Goal: Information Seeking & Learning: Learn about a topic

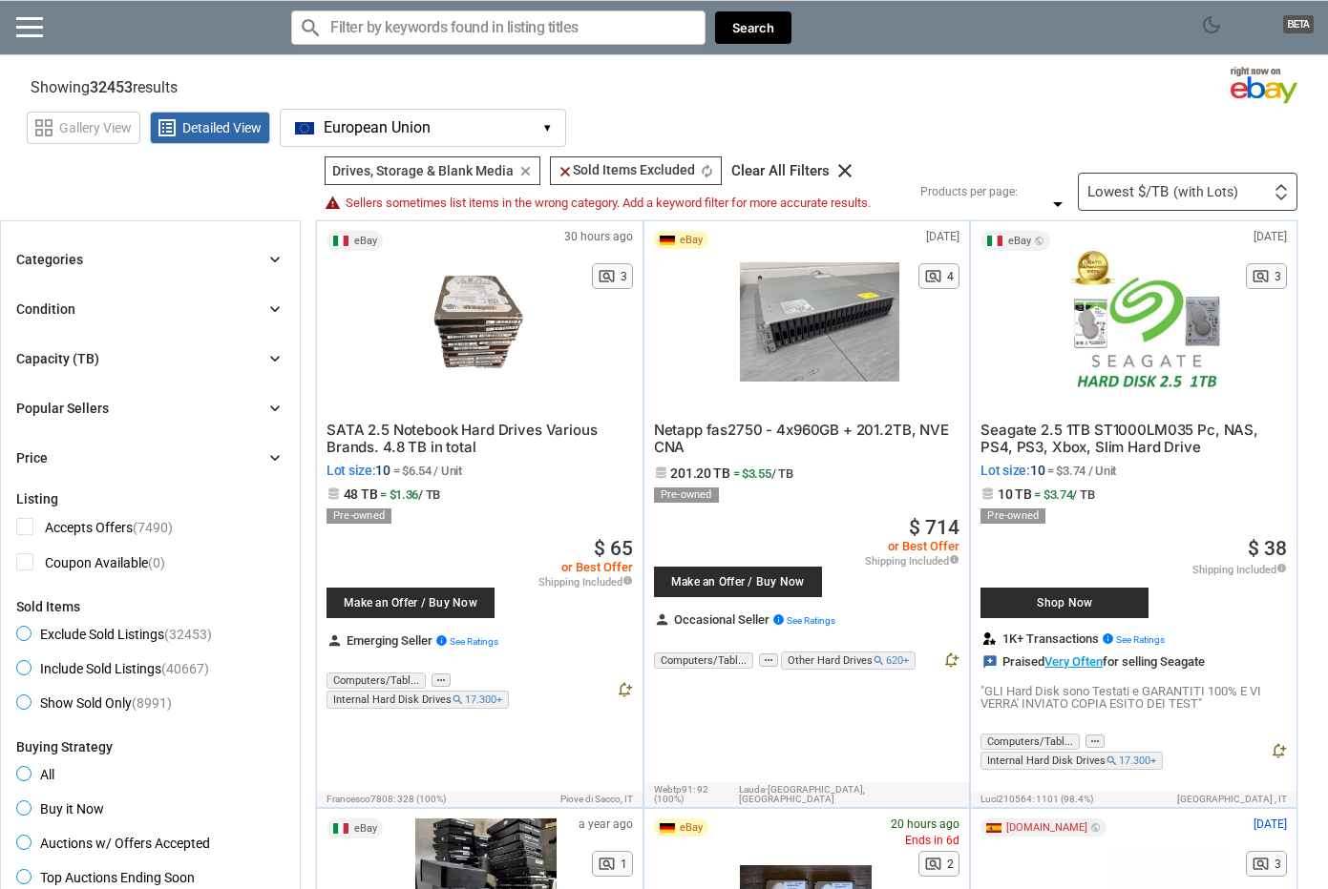
click at [1208, 13] on span "dark_mode" at bounding box center [1211, 24] width 23 height 23
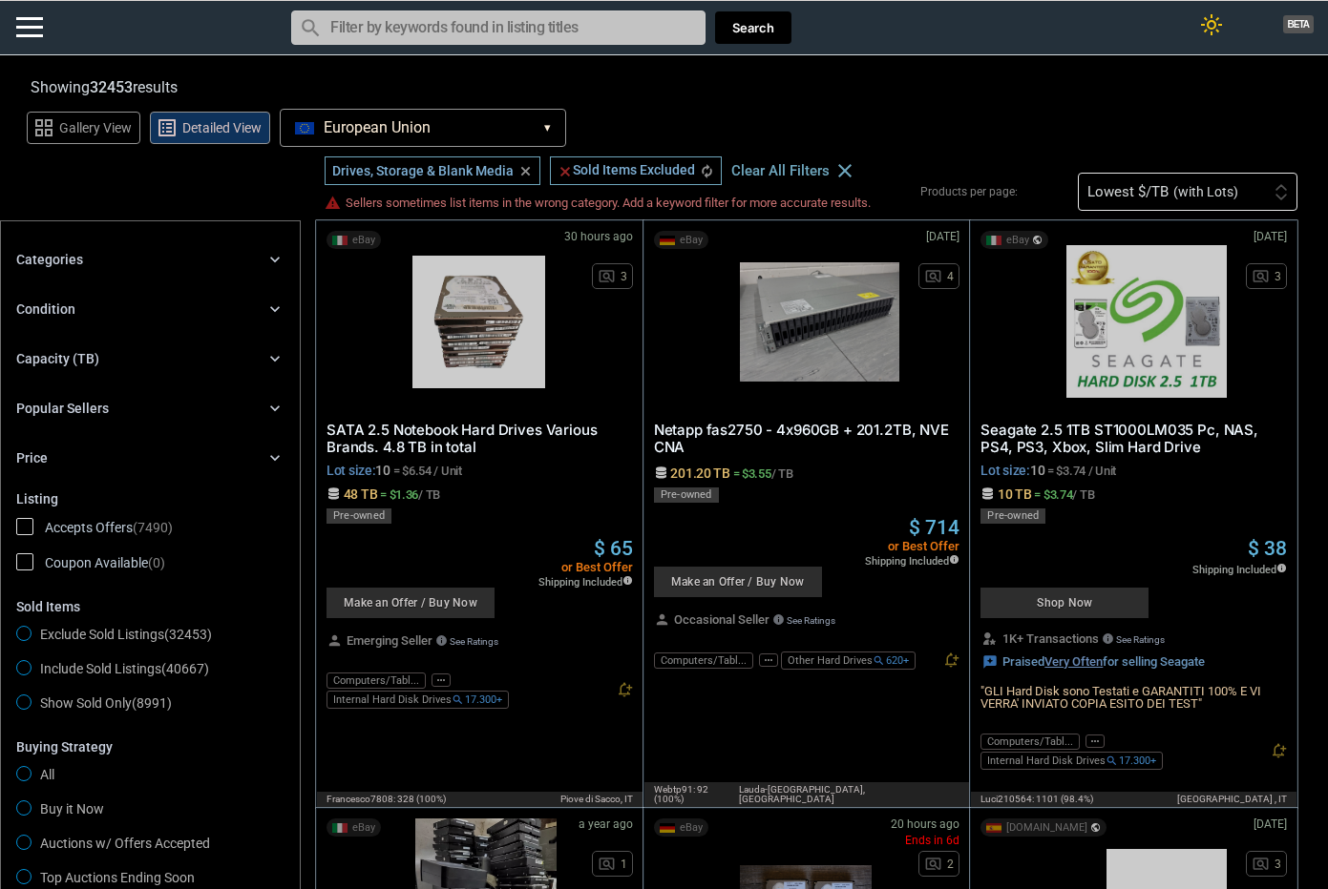
drag, startPoint x: 242, startPoint y: 683, endPoint x: 115, endPoint y: 408, distance: 303.1
click at [338, 134] on span "European Union" at bounding box center [377, 127] width 107 height 17
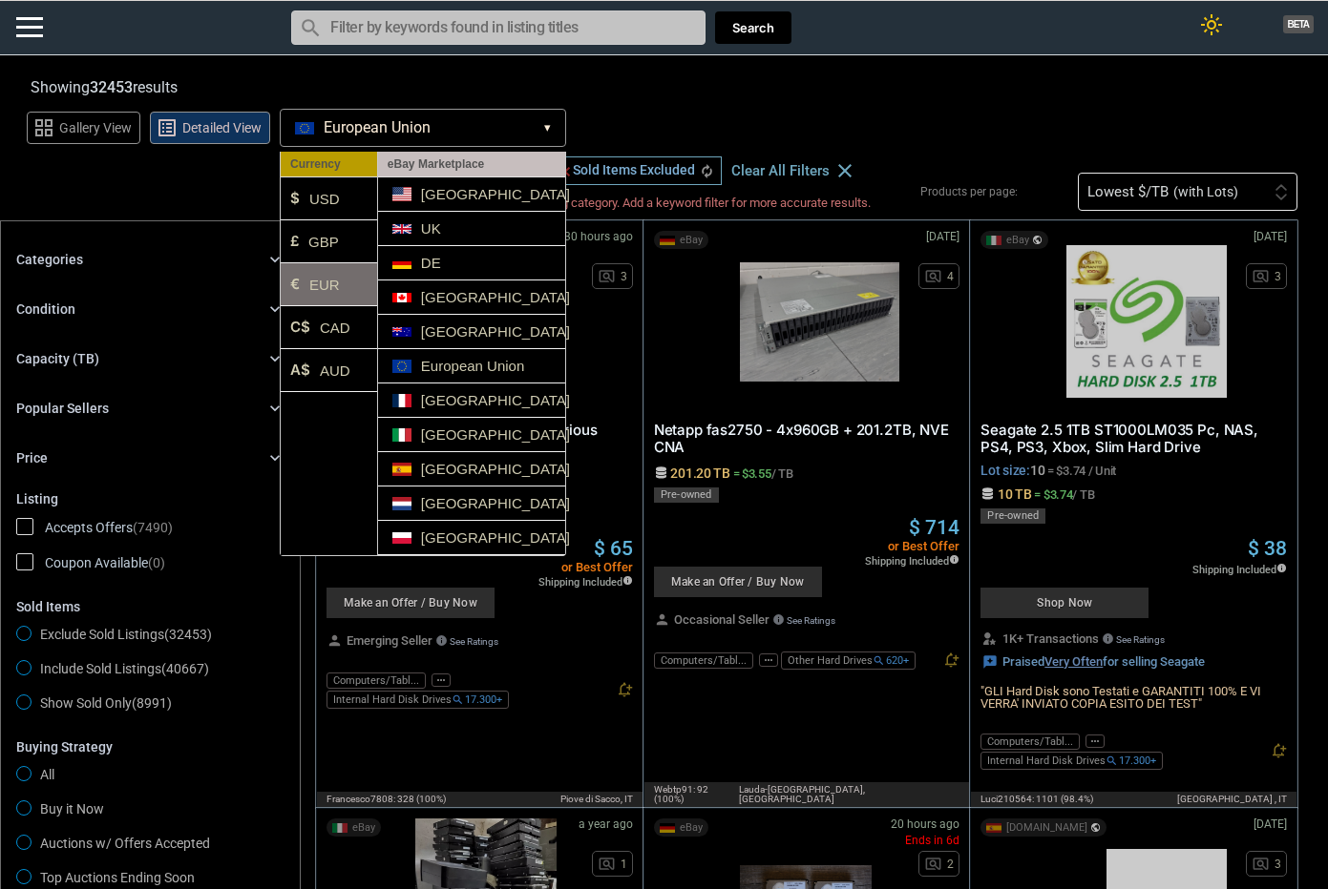
click at [328, 287] on li "€ EUR" at bounding box center [329, 284] width 96 height 43
drag, startPoint x: 857, startPoint y: 120, endPoint x: 861, endPoint y: 109, distance: 12.1
click at [861, 109] on div "grid_view Gallery View list_alt Detailed View European Union EU ▾ Currency $ US…" at bounding box center [677, 125] width 1301 height 44
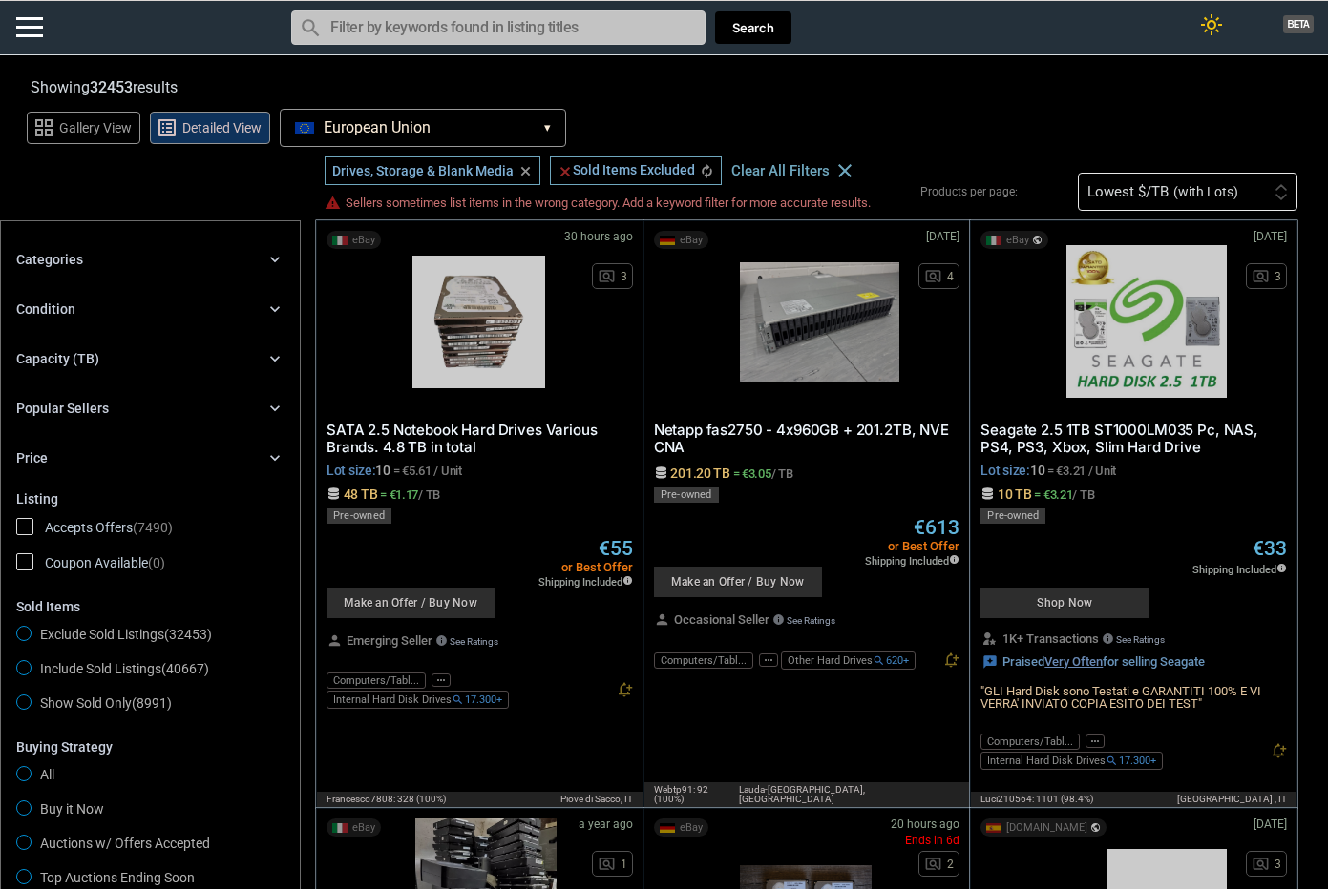
click at [93, 351] on div "Capacity (TB)" at bounding box center [57, 358] width 83 height 19
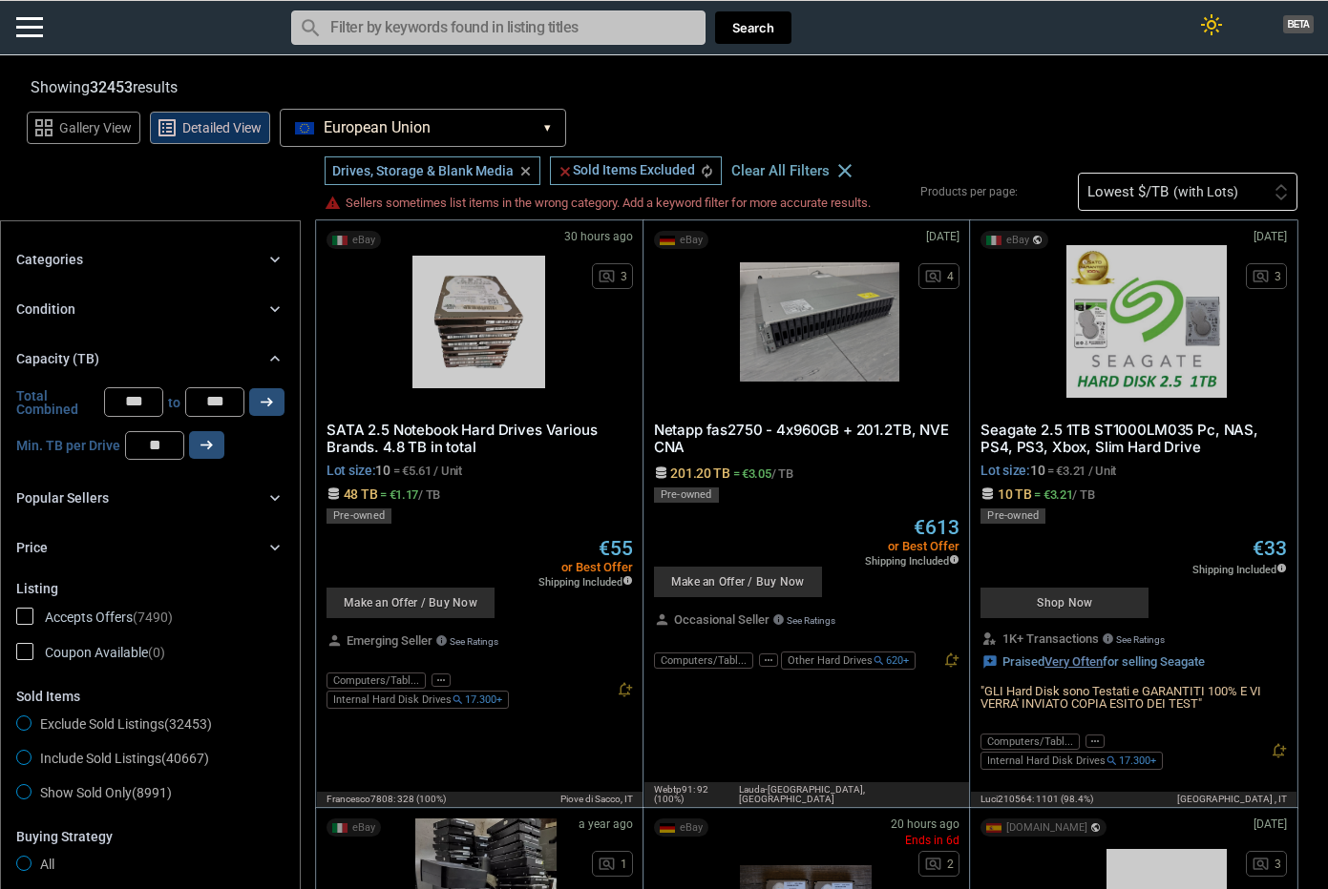
click at [107, 304] on div "Condition chevron_right" at bounding box center [150, 309] width 268 height 23
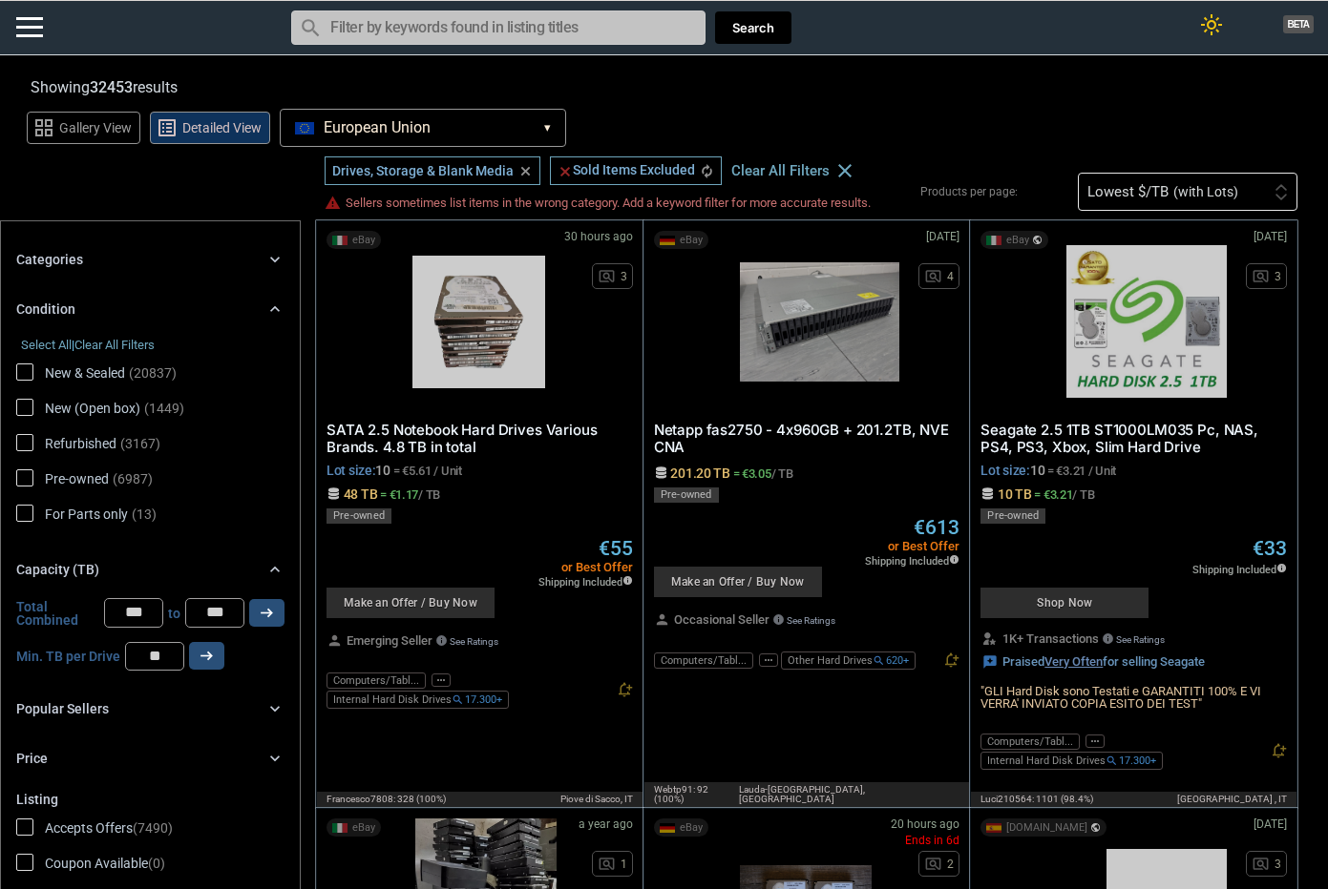
click at [107, 304] on div "Condition chevron_right" at bounding box center [150, 309] width 268 height 23
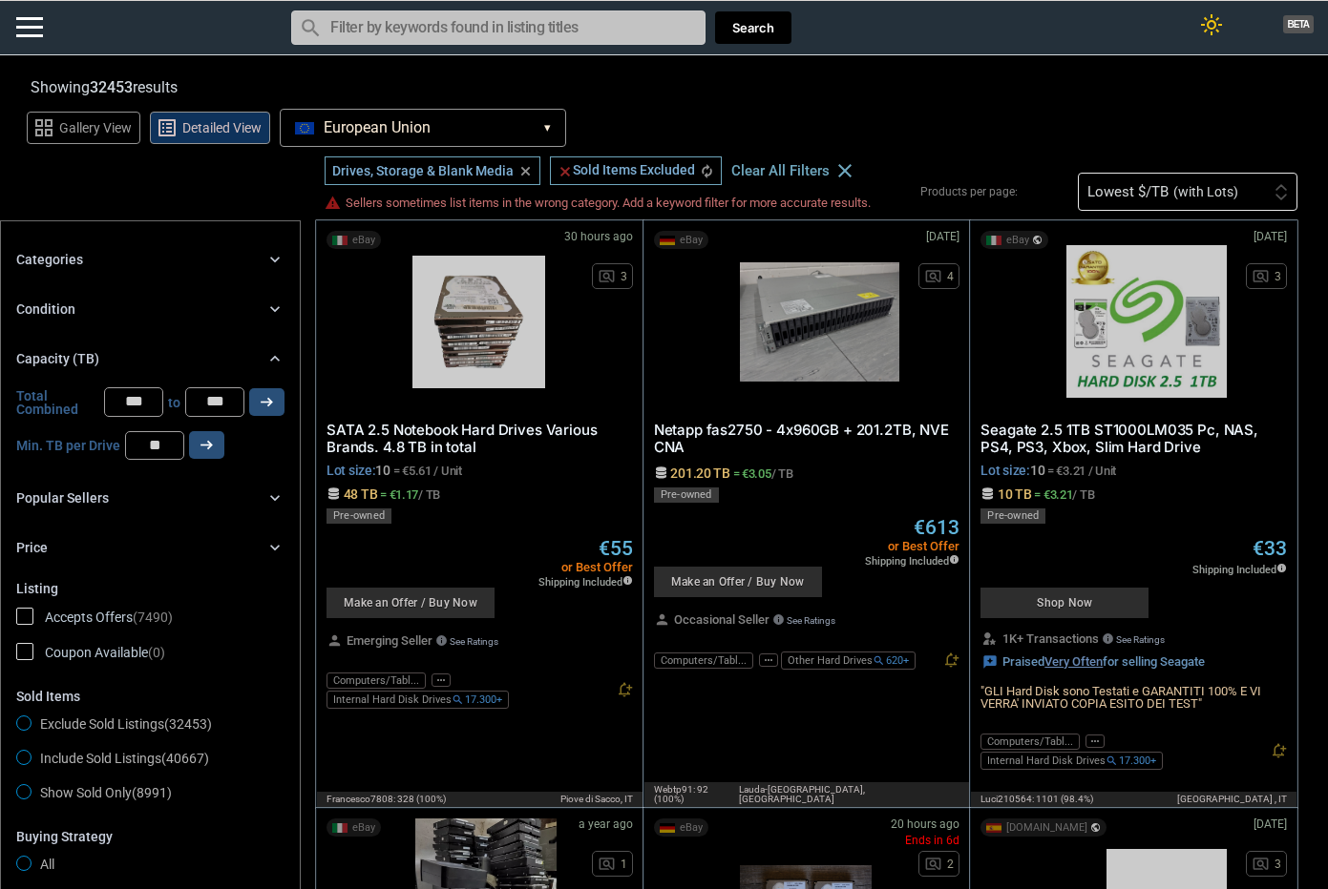
click at [111, 276] on div "Categories chevron_right search close Select All shown | Clear All shown Comput…" at bounding box center [150, 403] width 268 height 311
click at [102, 264] on div "Categories chevron_right" at bounding box center [150, 259] width 268 height 23
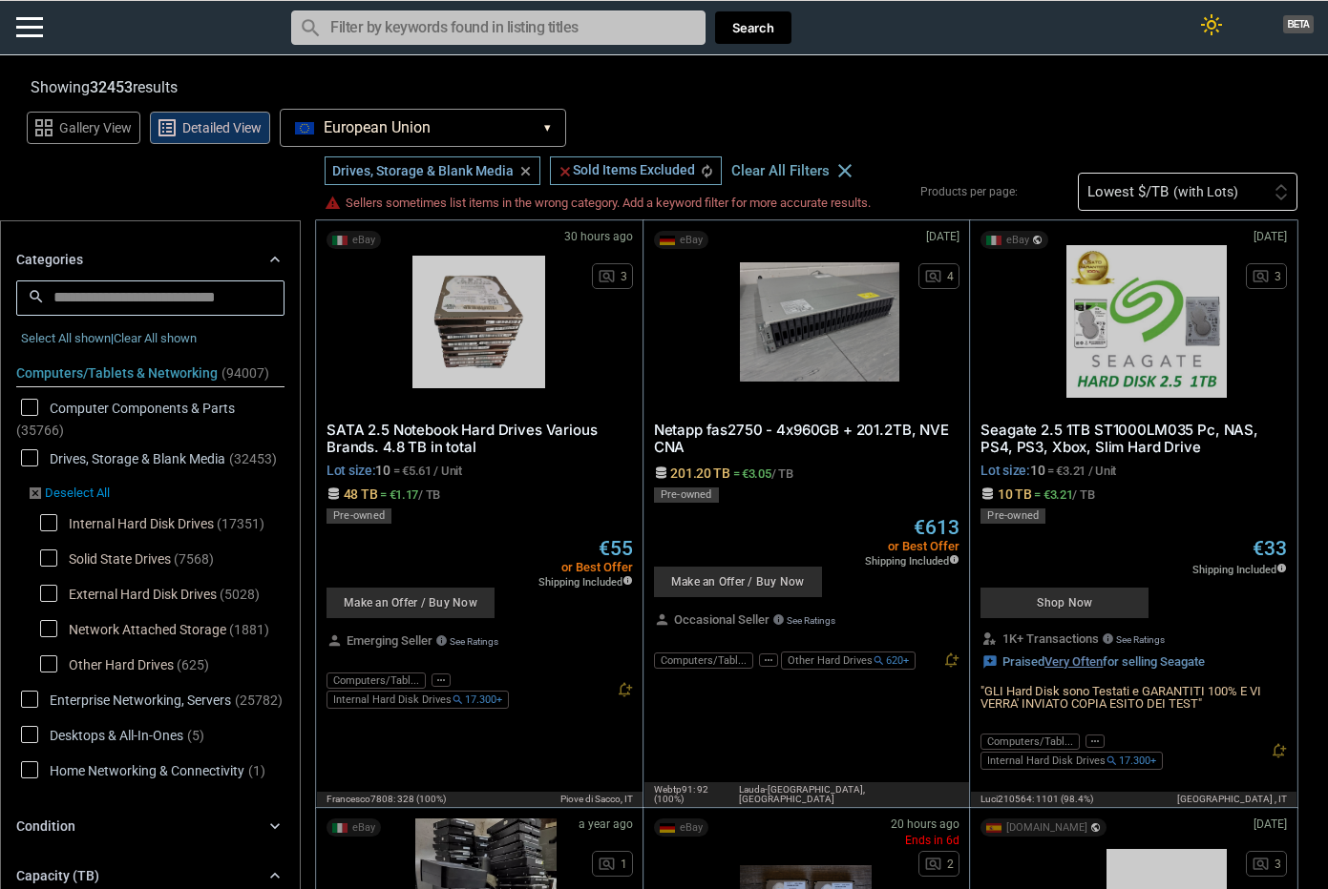
click at [31, 488] on icon "disabled_by_default" at bounding box center [35, 493] width 15 height 15
click at [84, 502] on link "disabled_by_default Deselect All" at bounding box center [69, 494] width 82 height 17
click at [50, 550] on span "Solid State Drives" at bounding box center [105, 562] width 131 height 24
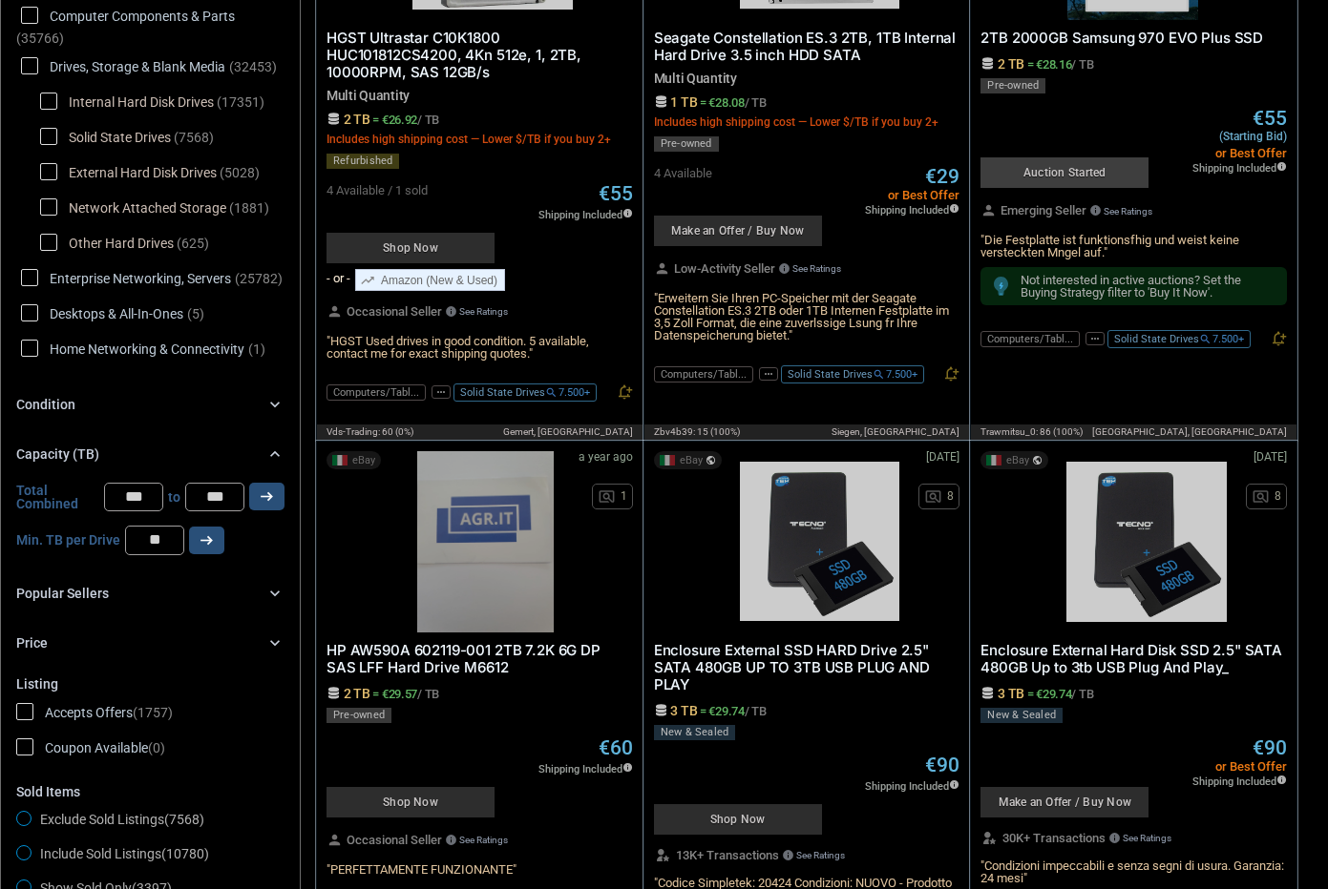
scroll to position [95, 0]
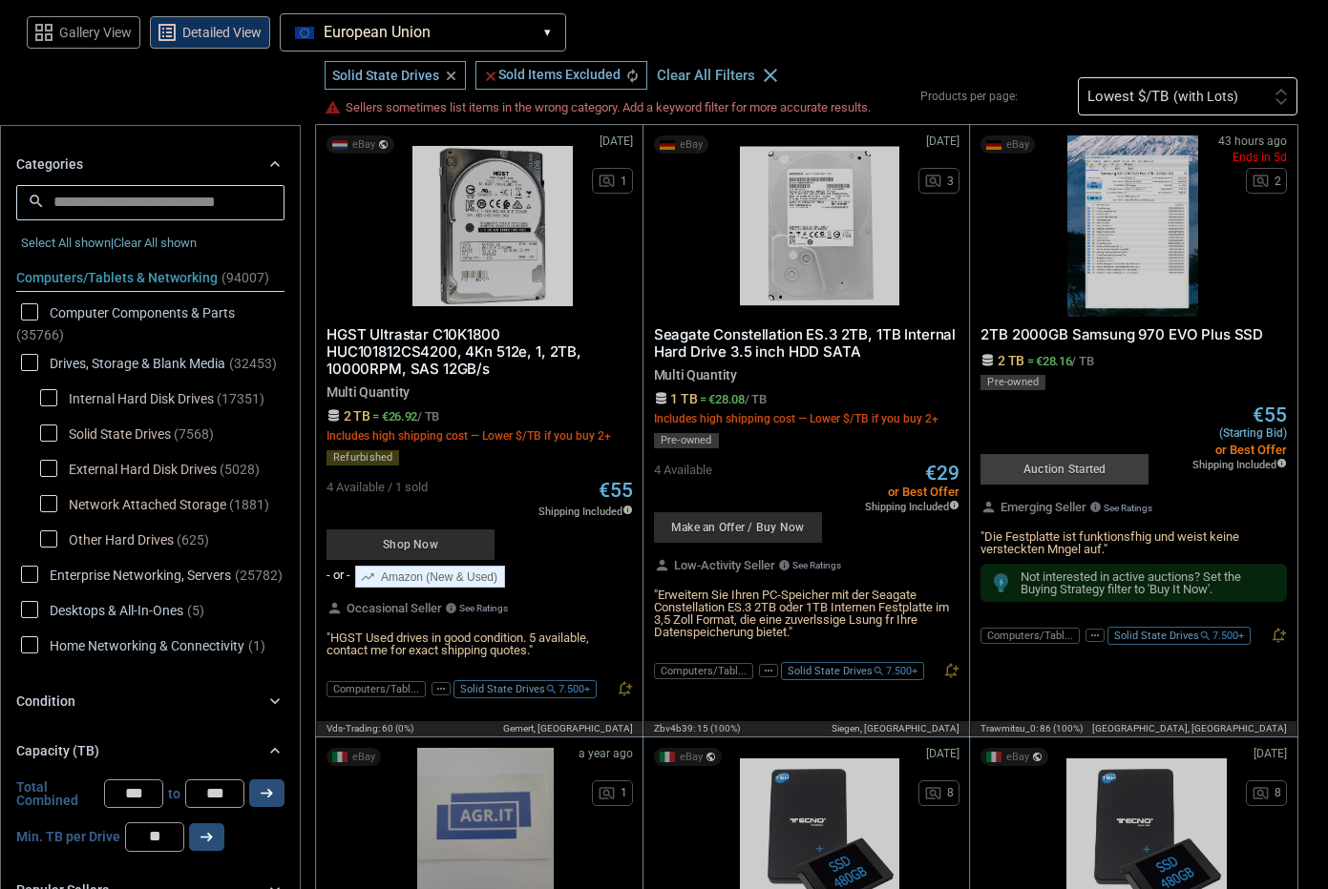
click at [64, 396] on span "Internal Hard Disk Drives" at bounding box center [127, 401] width 174 height 24
click at [50, 432] on span "Solid State Drives" at bounding box center [105, 437] width 131 height 24
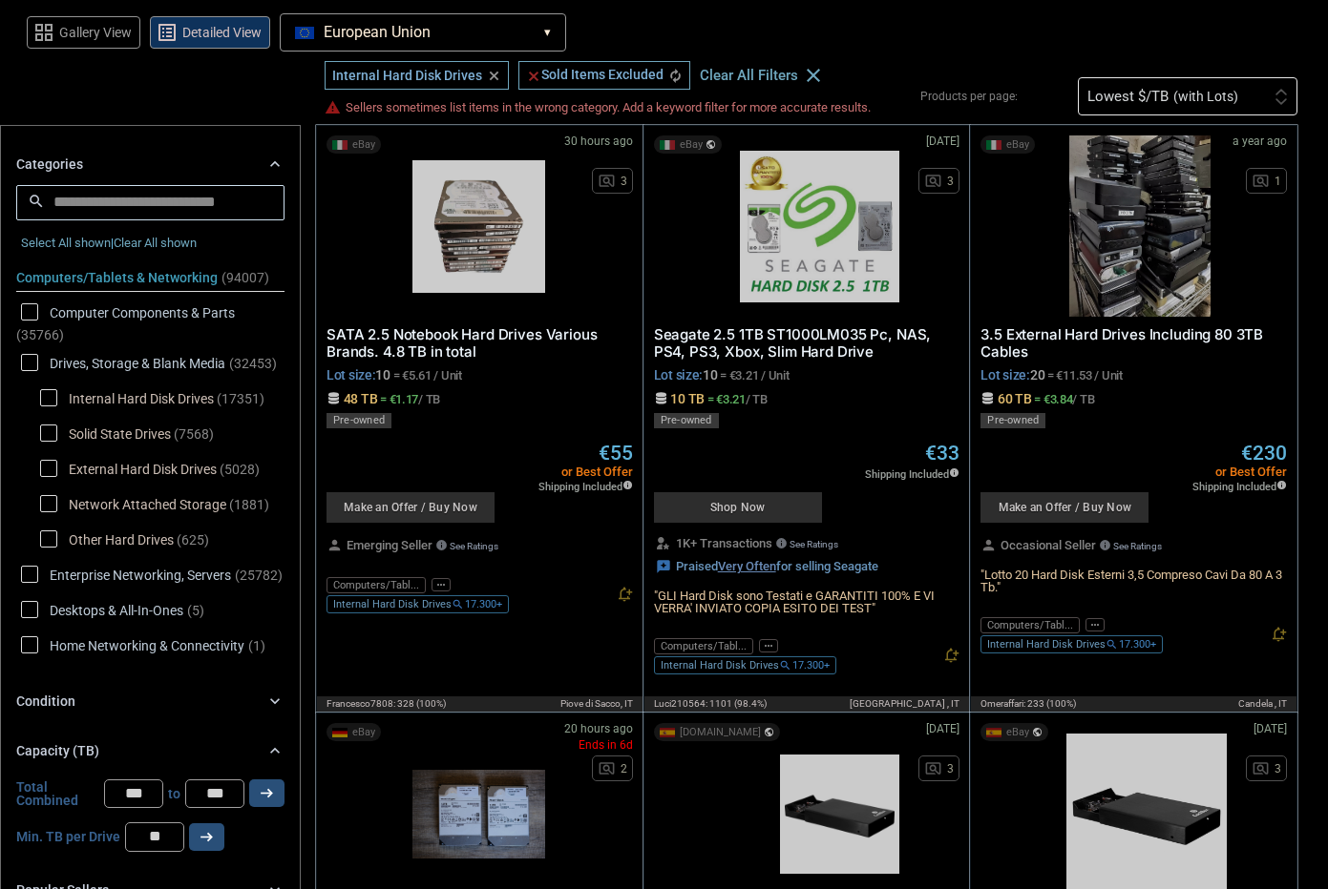
click at [53, 470] on span "External Hard Disk Drives" at bounding box center [128, 472] width 177 height 24
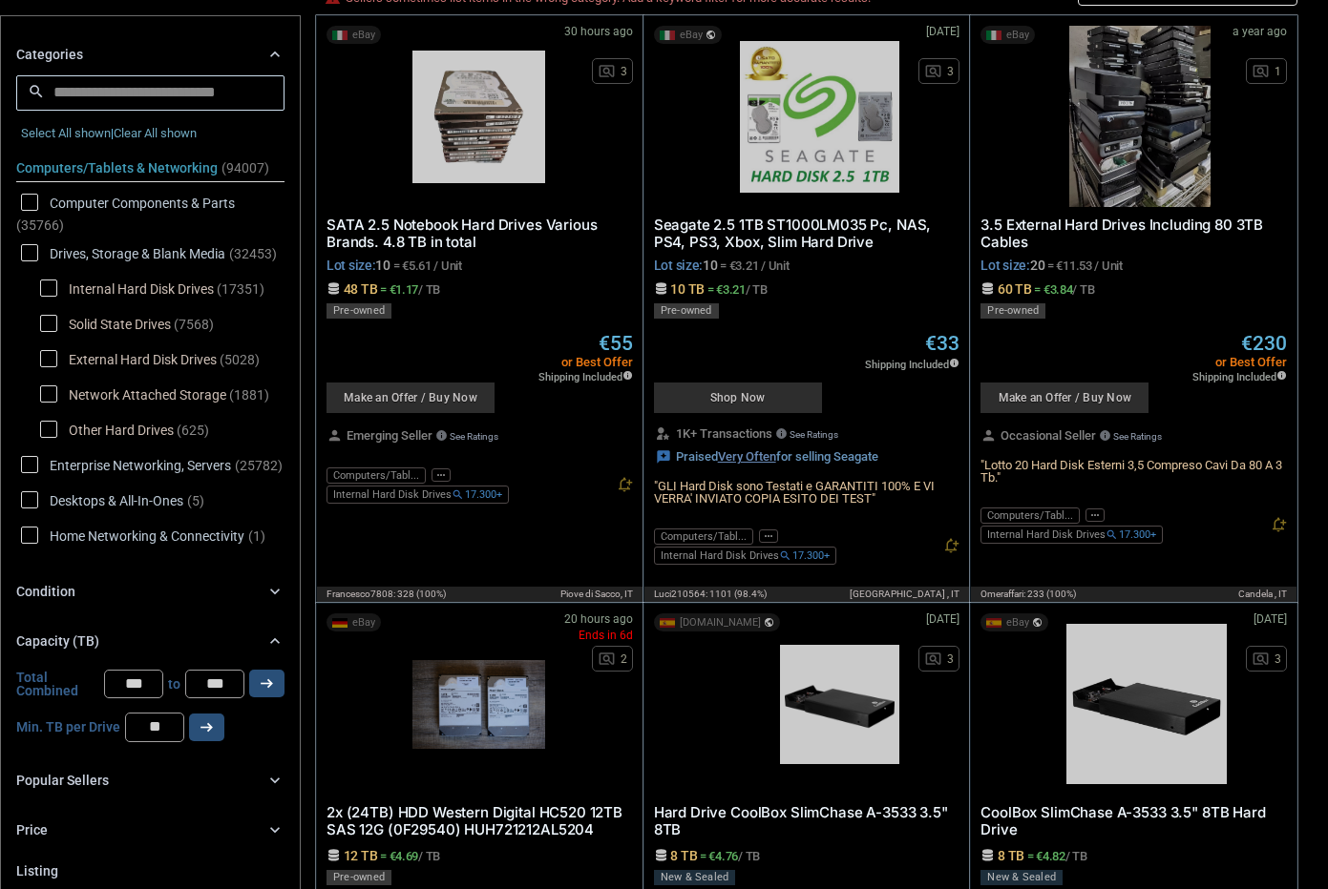
scroll to position [382, 0]
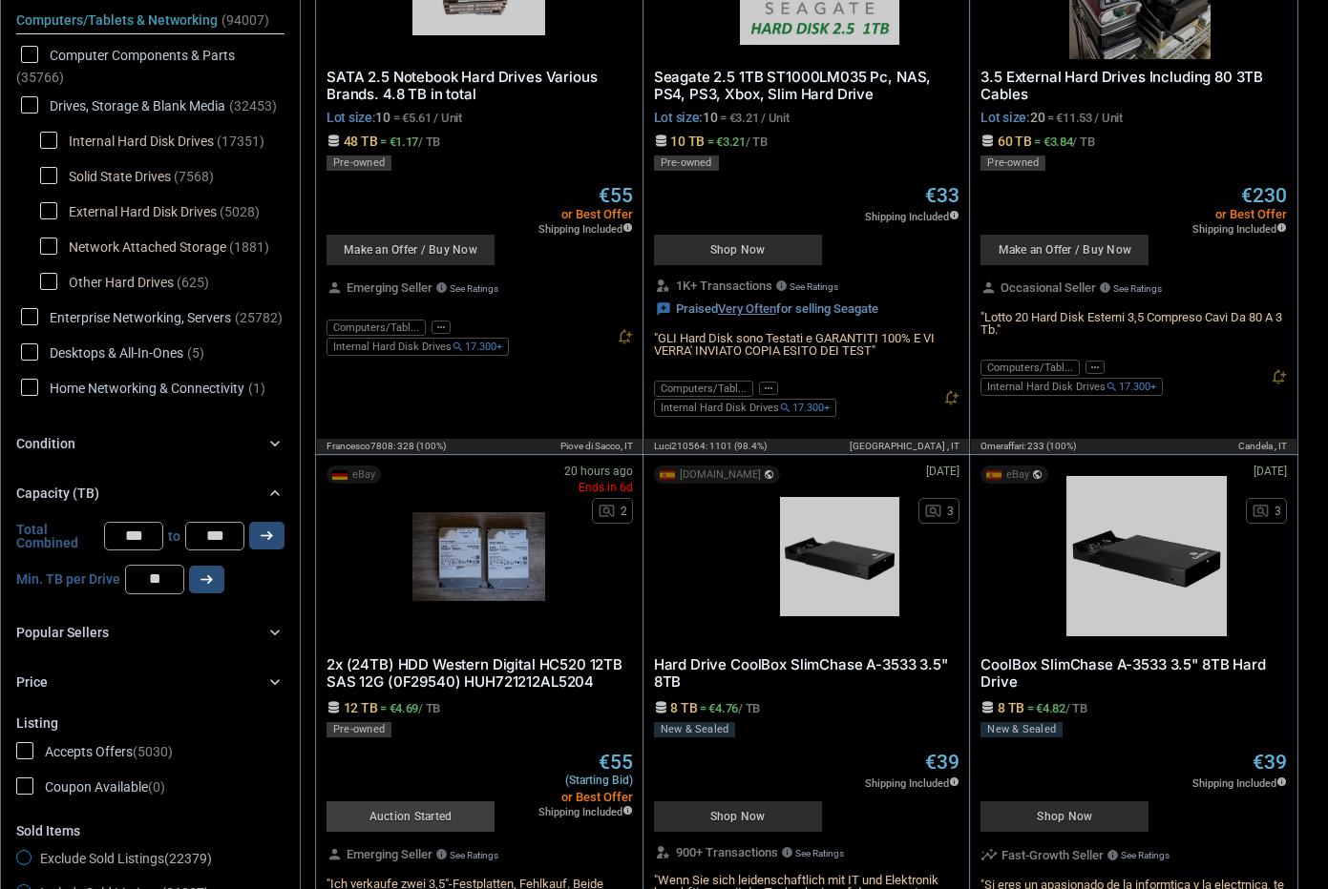
click at [66, 241] on span "Network Attached Storage" at bounding box center [133, 250] width 186 height 24
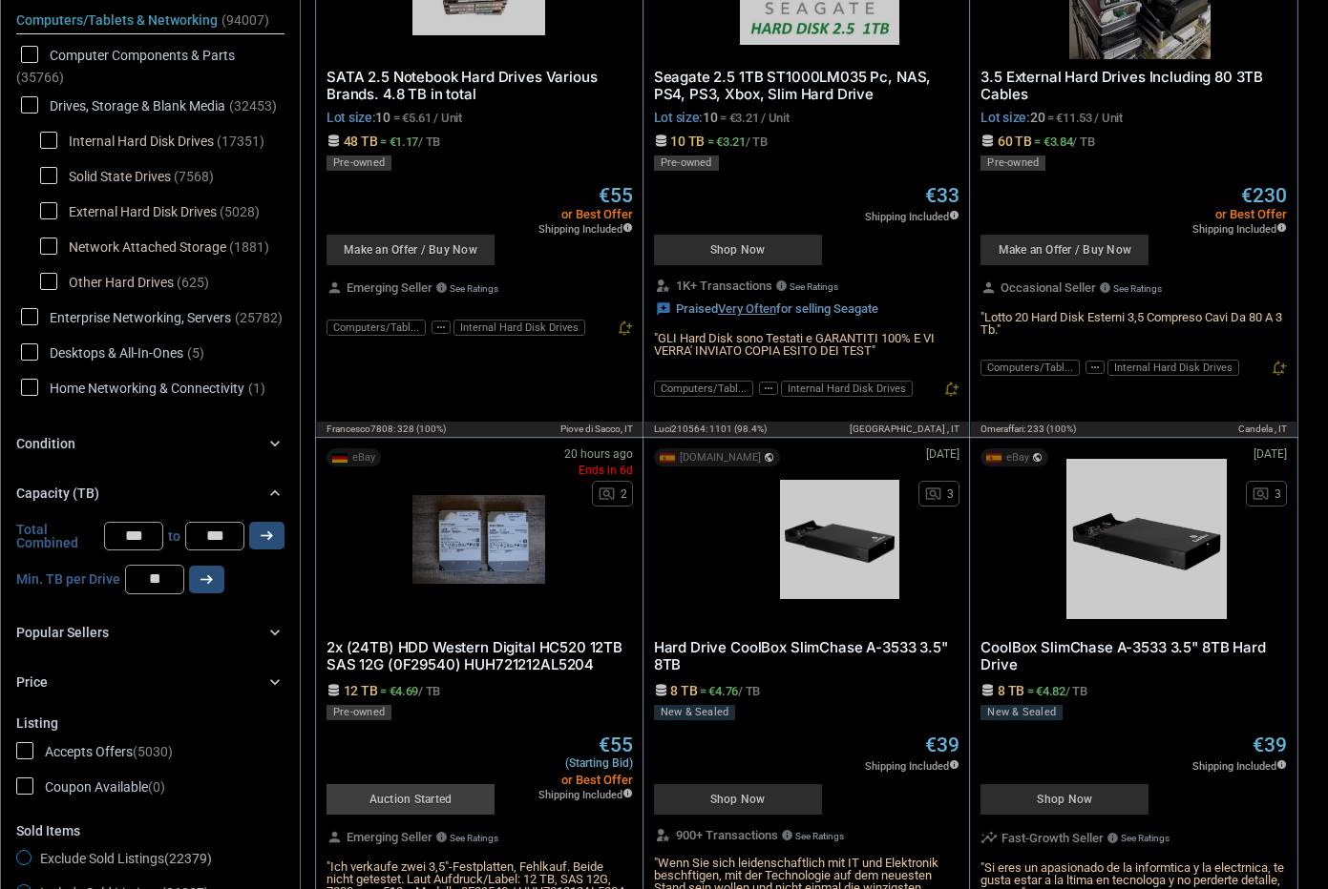
click at [44, 291] on span "Other Hard Drives" at bounding box center [107, 285] width 134 height 24
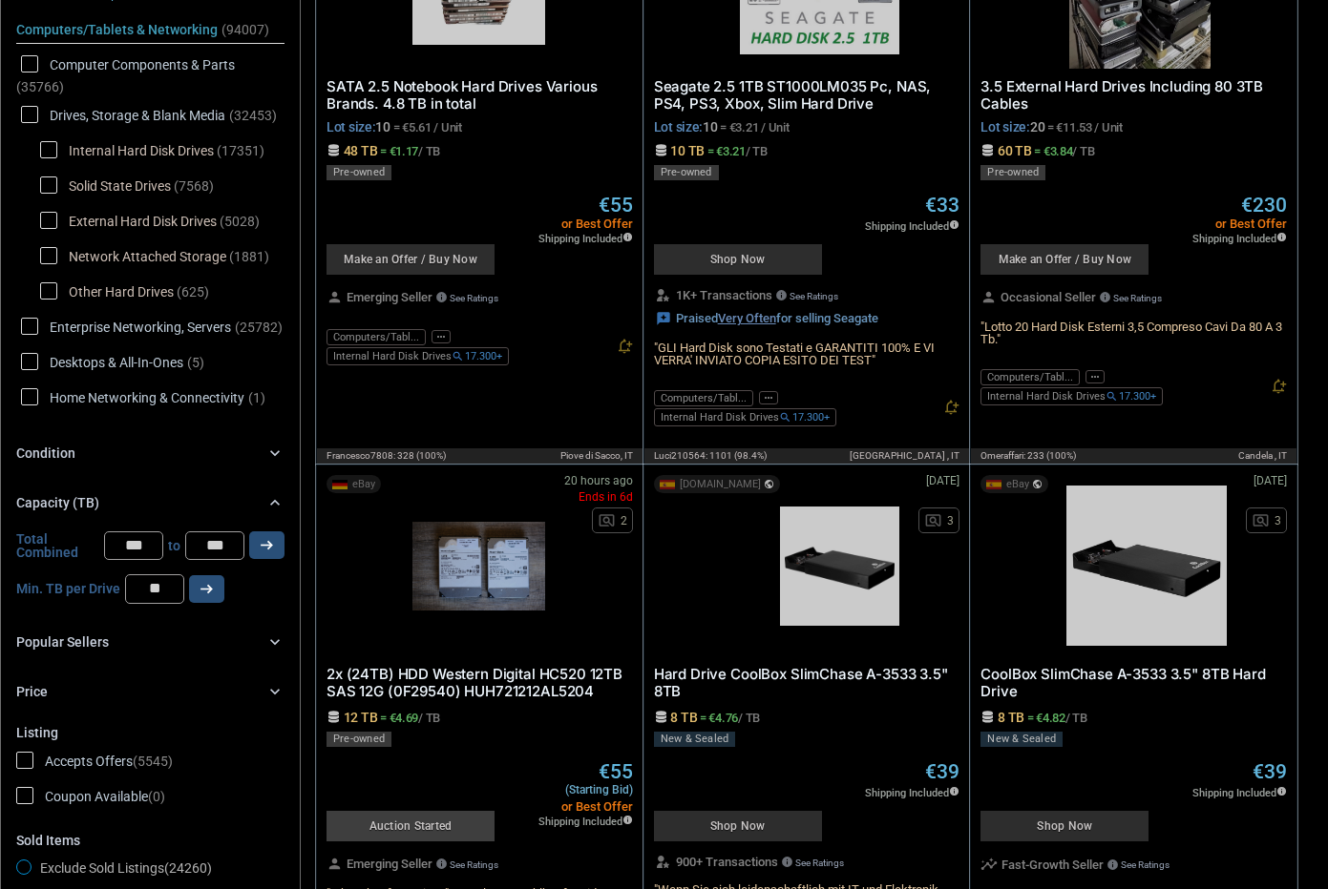
scroll to position [286, 0]
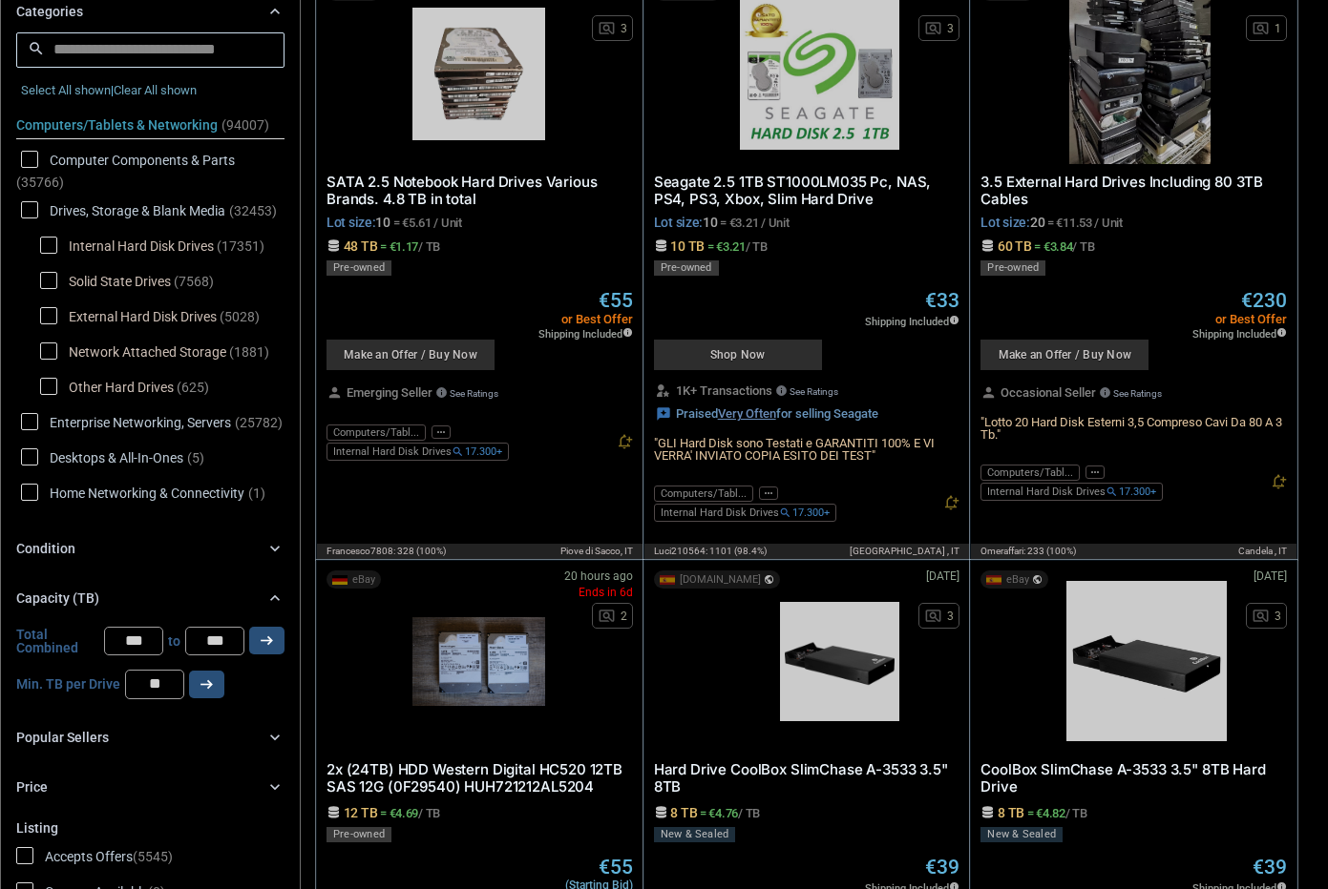
click at [37, 499] on span "Home Networking & Connectivity" at bounding box center [132, 496] width 223 height 24
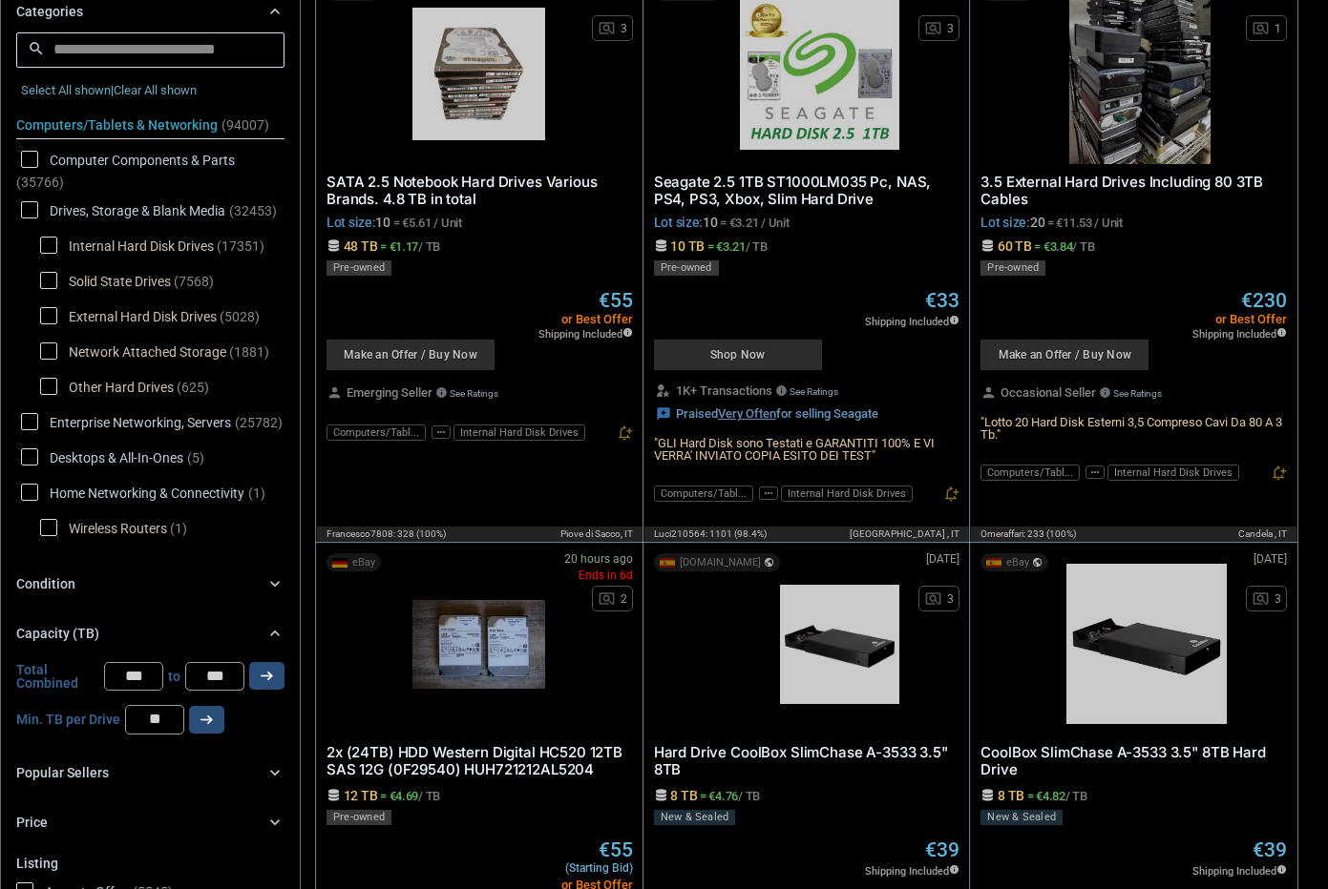
click at [36, 492] on span "Home Networking & Connectivity" at bounding box center [132, 496] width 223 height 24
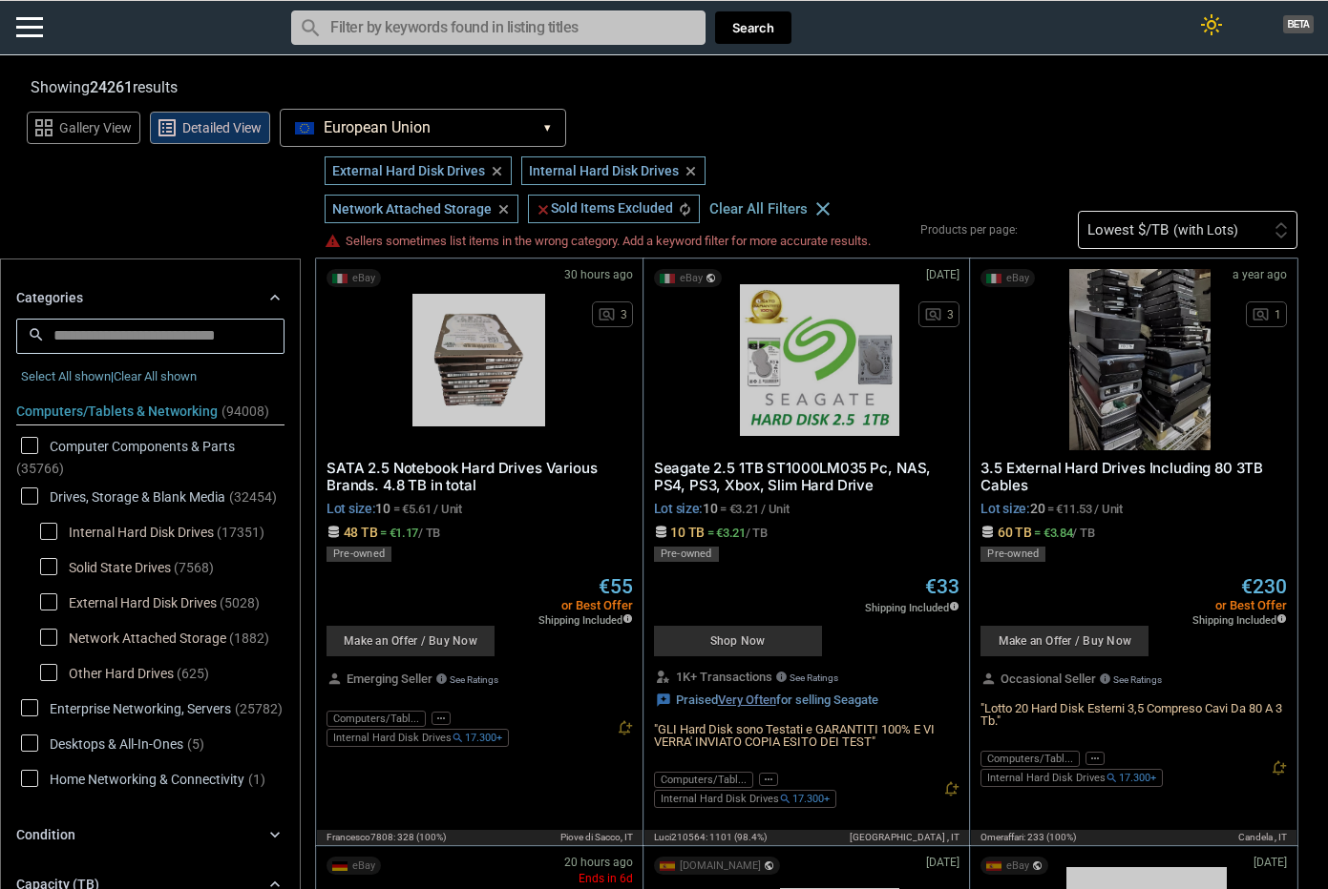
drag, startPoint x: 192, startPoint y: 808, endPoint x: 288, endPoint y: 525, distance: 299.4
click at [106, 566] on span "Solid State Drives" at bounding box center [105, 570] width 131 height 24
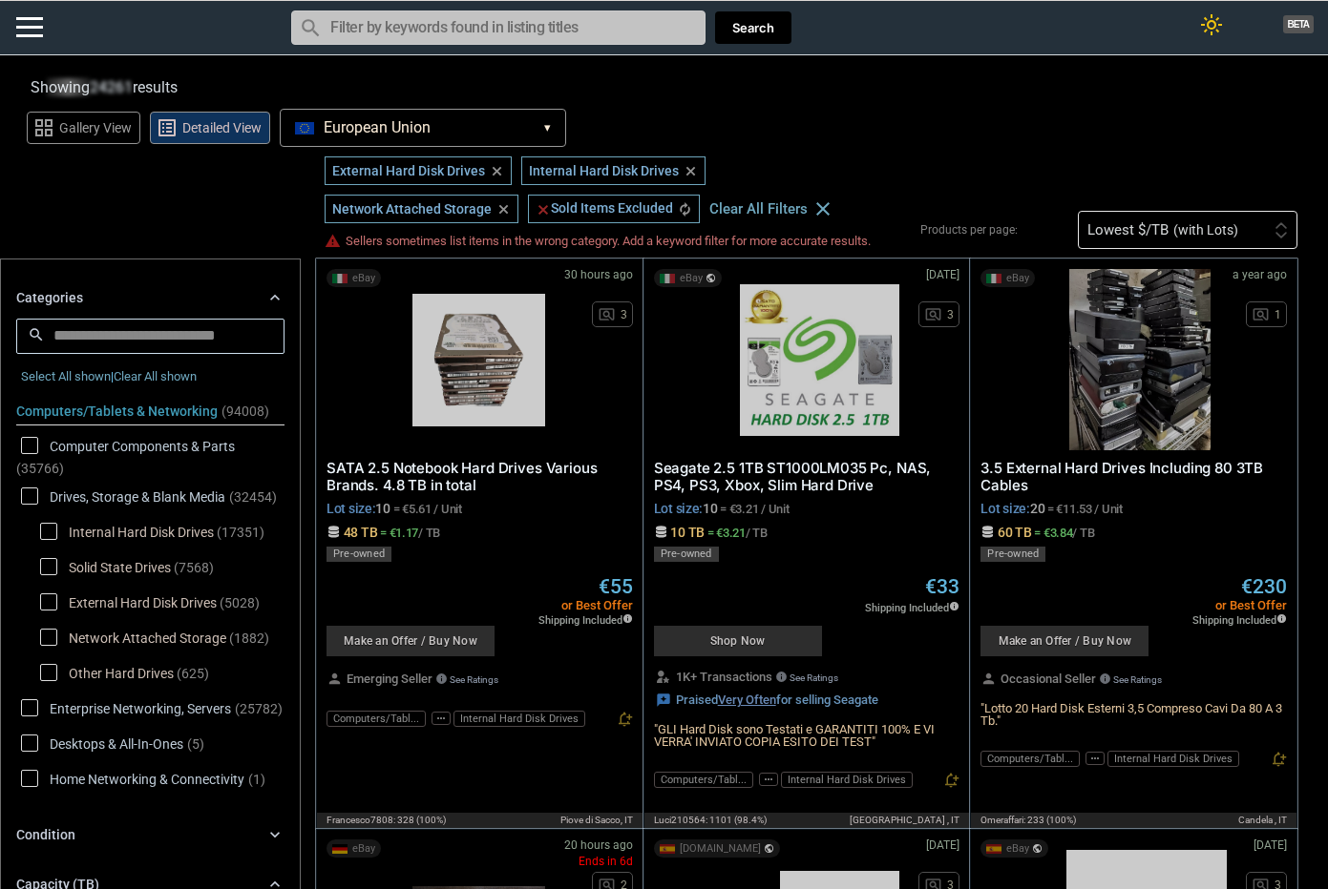
click at [46, 568] on span "Solid State Drives" at bounding box center [105, 570] width 131 height 24
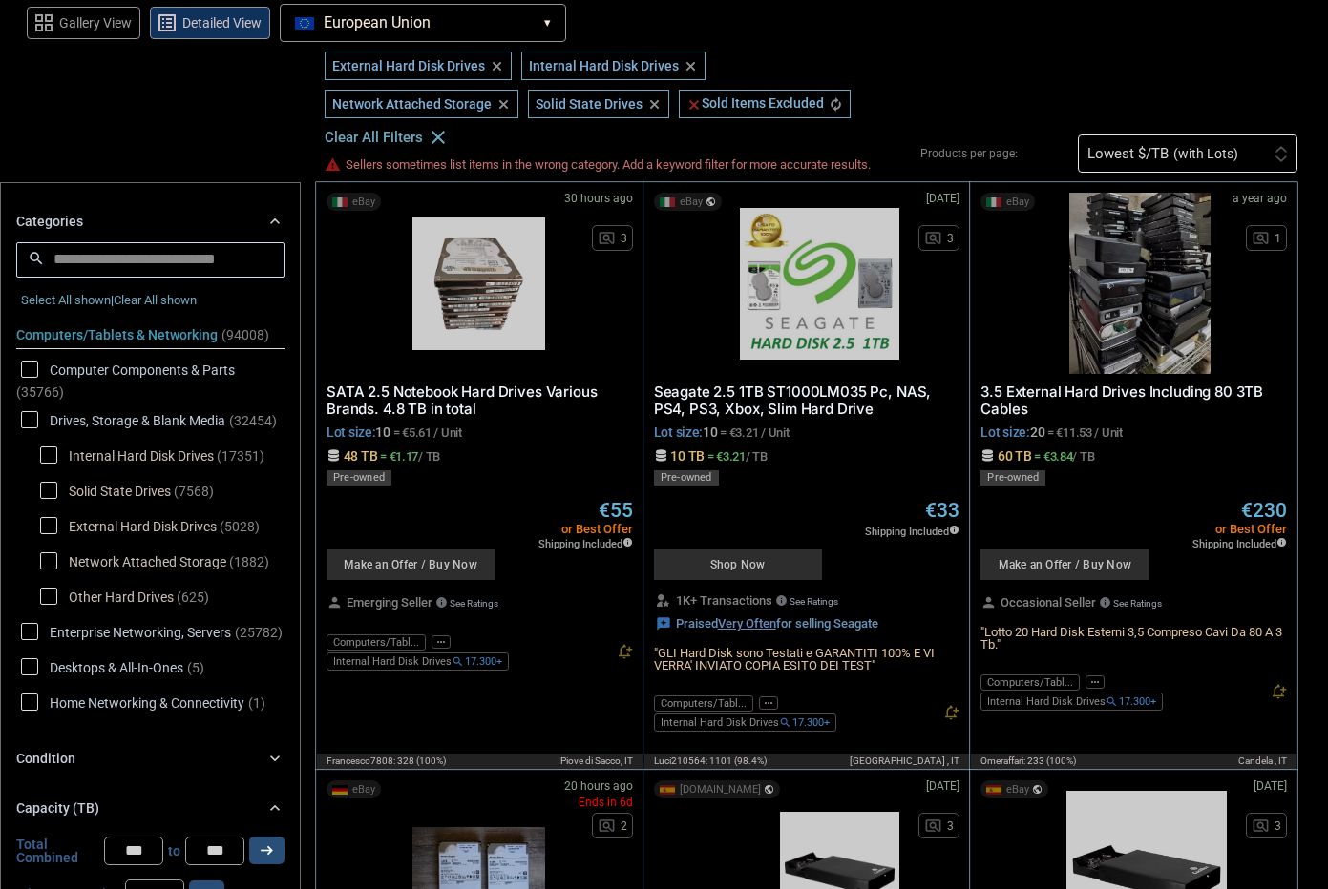
scroll to position [286, 0]
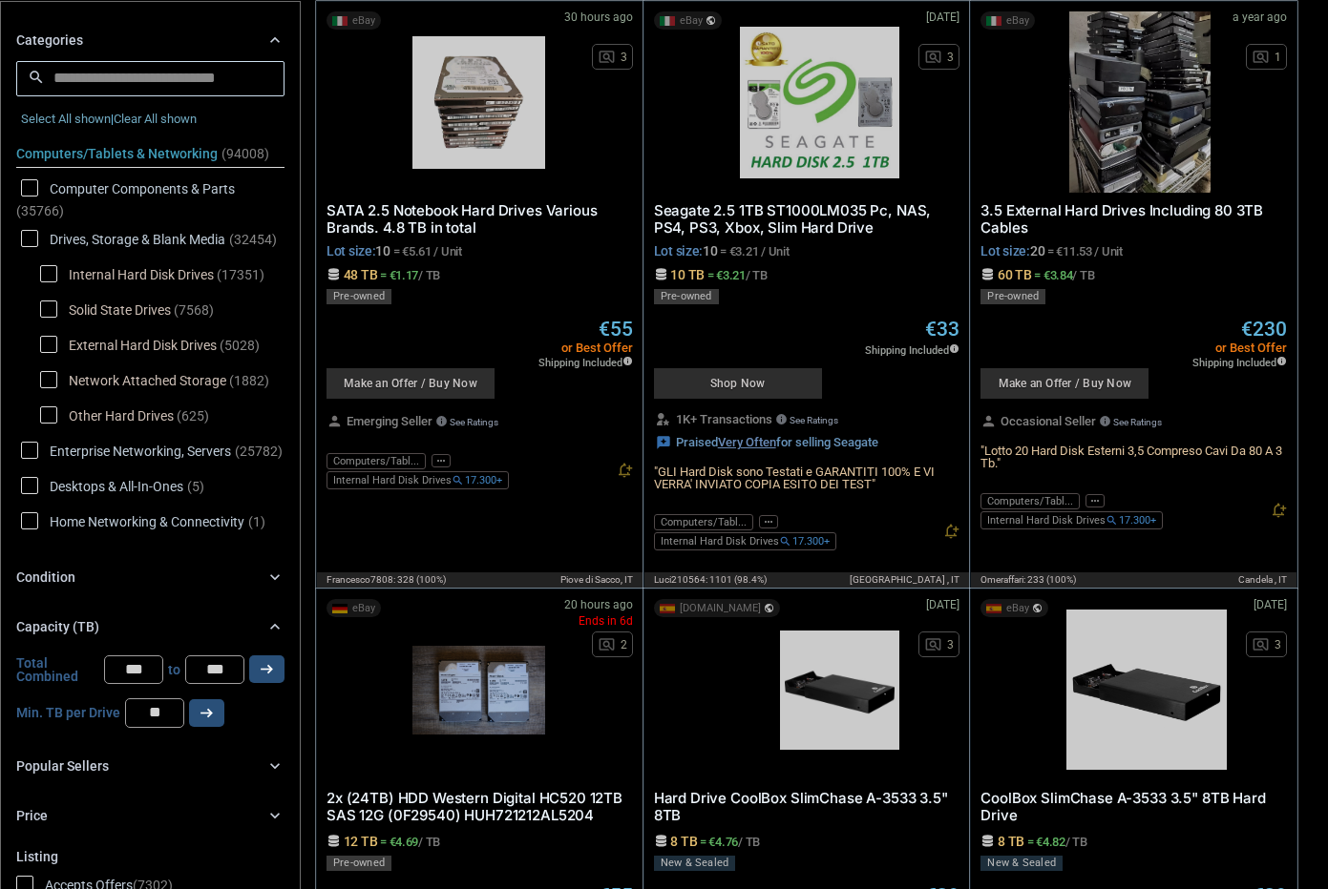
click at [35, 230] on span "Drives, Storage & Blank Media" at bounding box center [123, 242] width 204 height 24
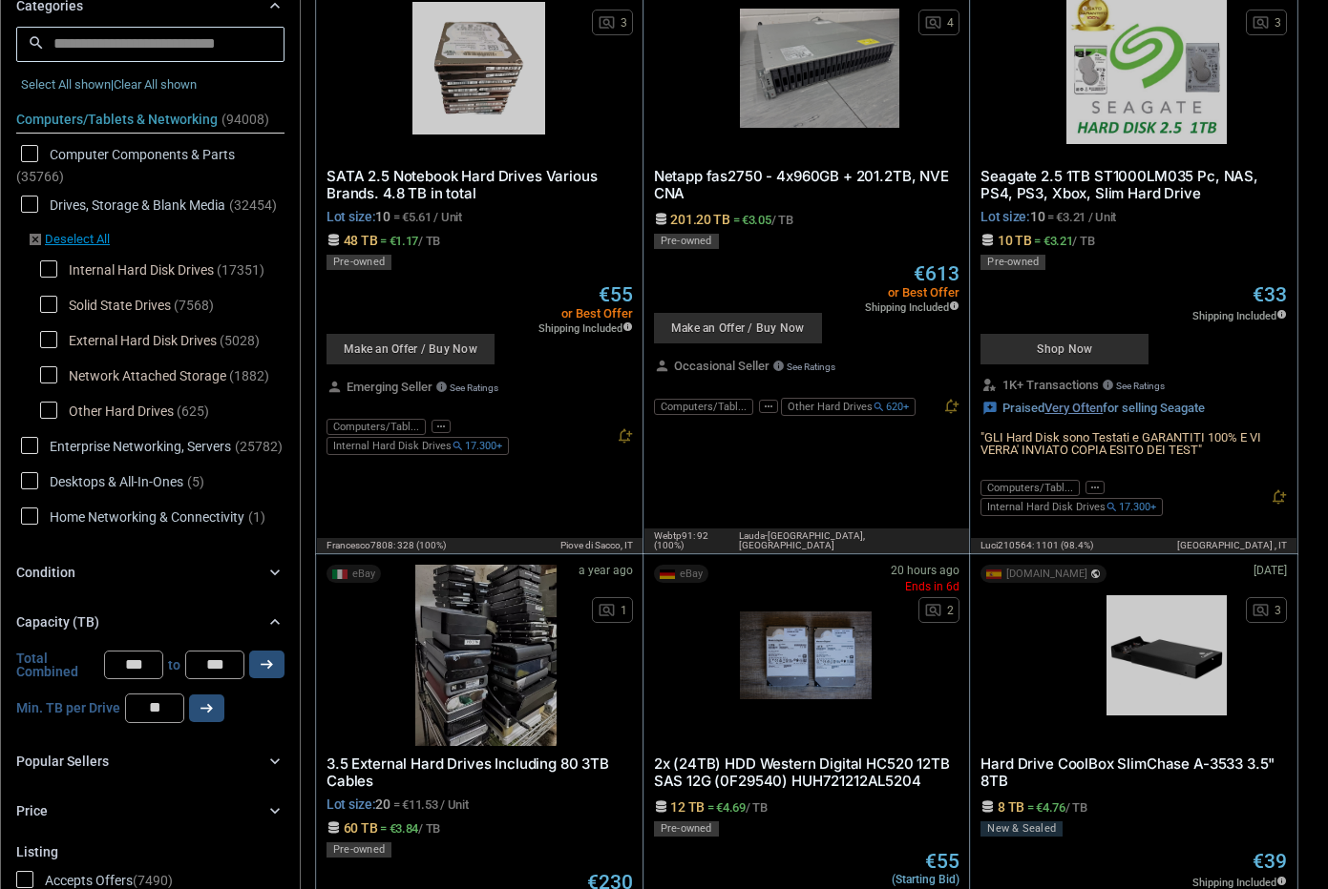
scroll to position [95, 0]
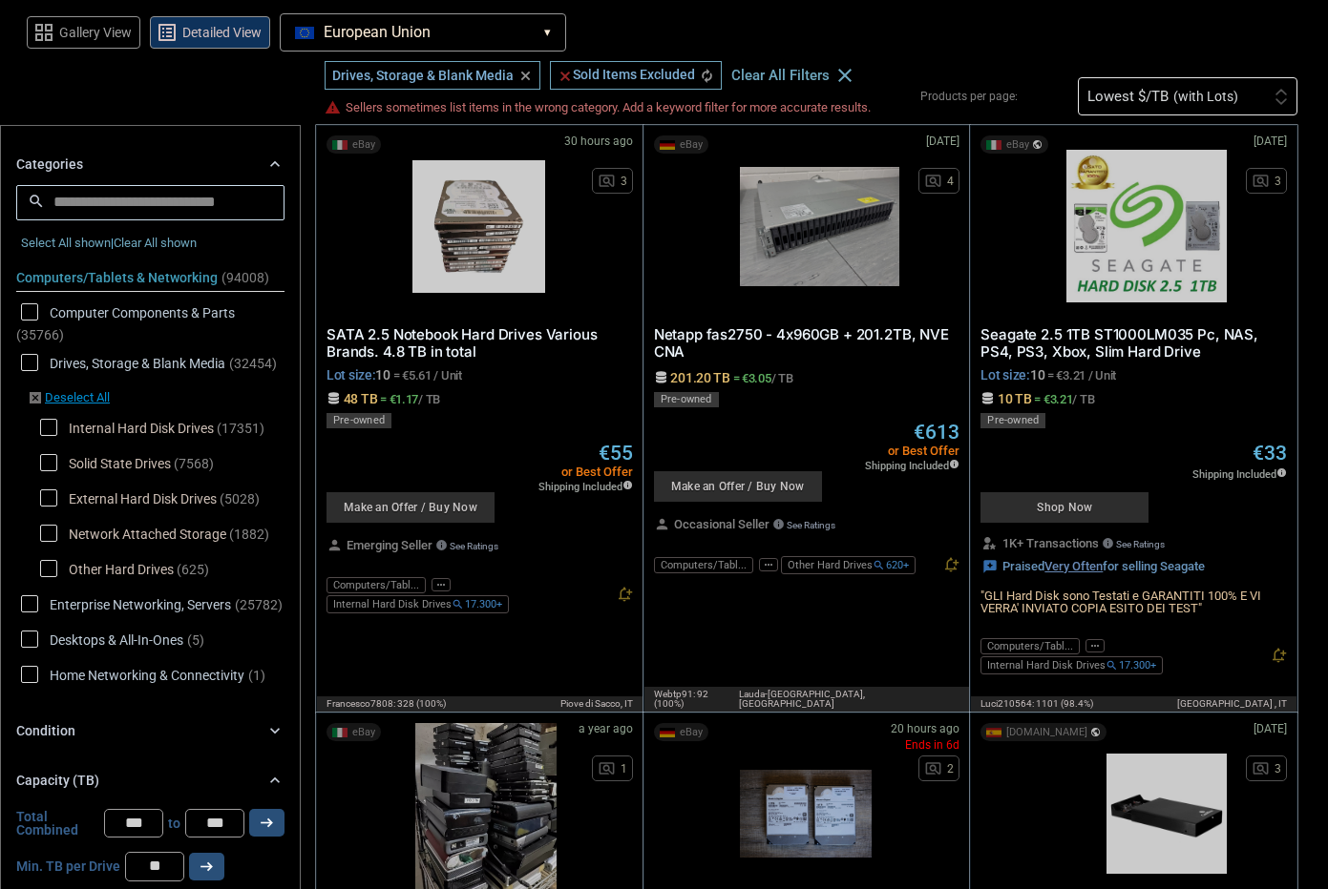
click at [43, 468] on span "Solid State Drives" at bounding box center [105, 466] width 131 height 24
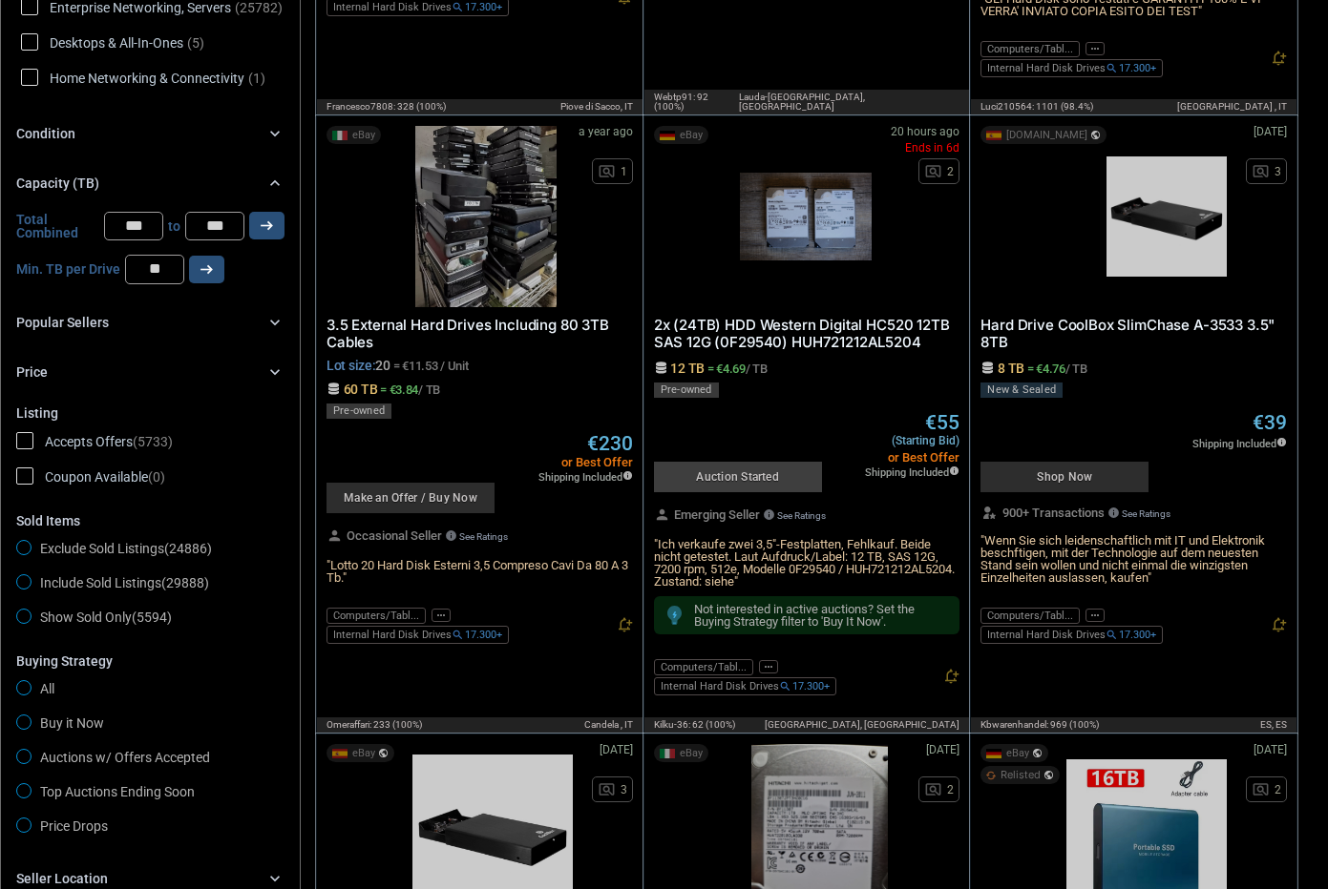
scroll to position [763, 0]
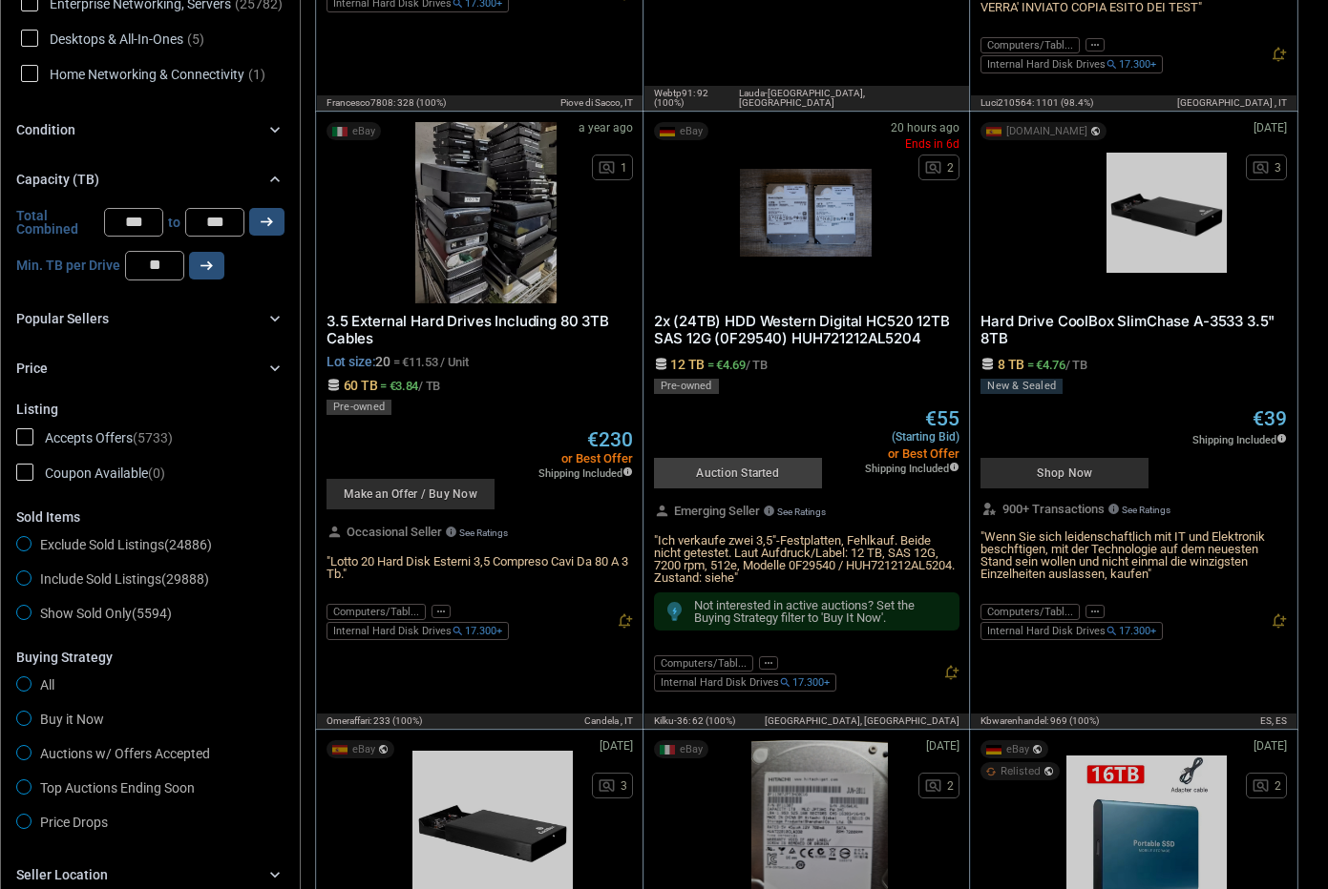
click at [42, 605] on span "Show Sold Only (5594)" at bounding box center [94, 616] width 156 height 23
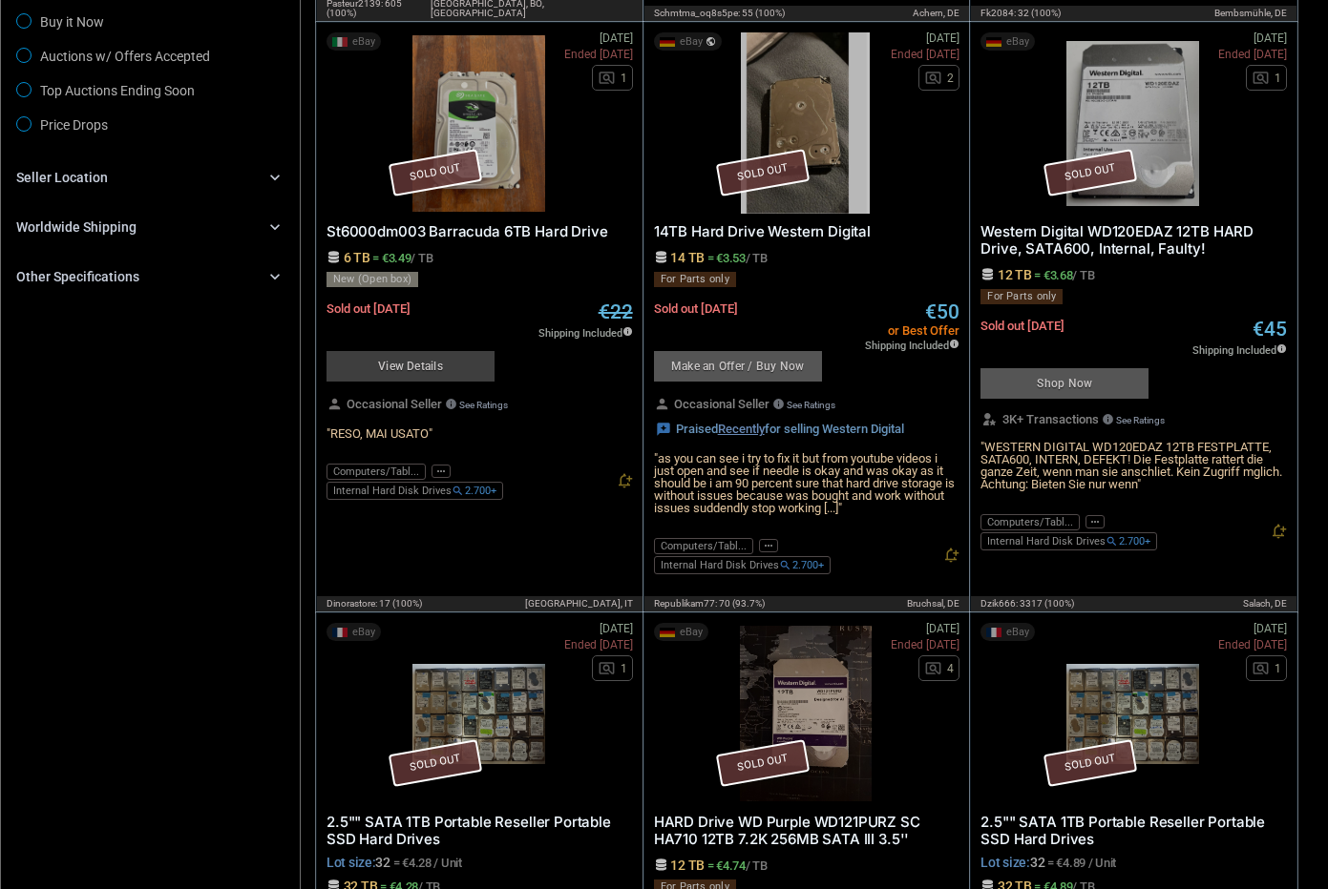
scroll to position [1145, 0]
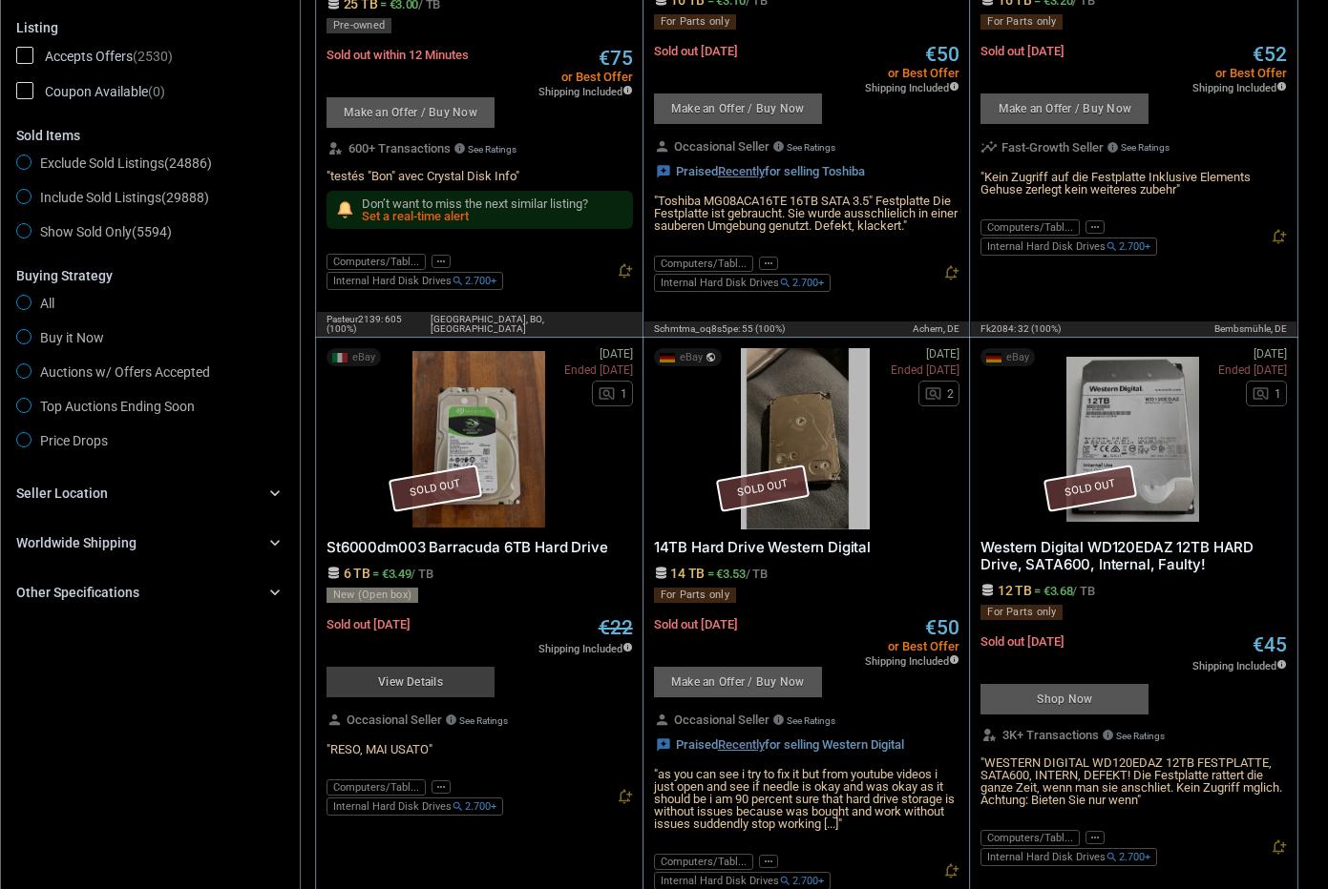
click at [34, 189] on span "Include Sold Listings (29888)" at bounding box center [112, 200] width 193 height 23
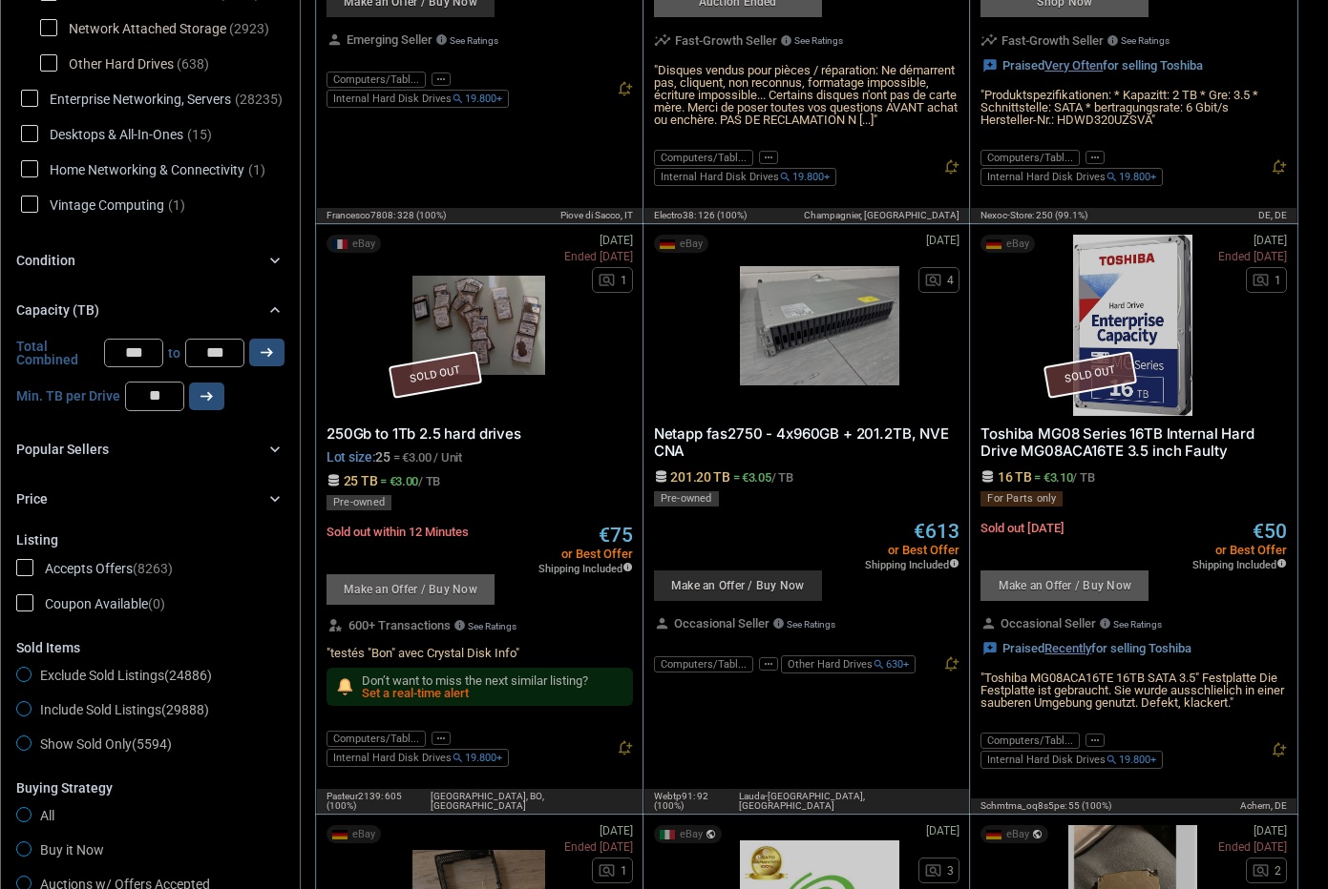
drag, startPoint x: 551, startPoint y: 764, endPoint x: 556, endPoint y: 741, distance: 24.5
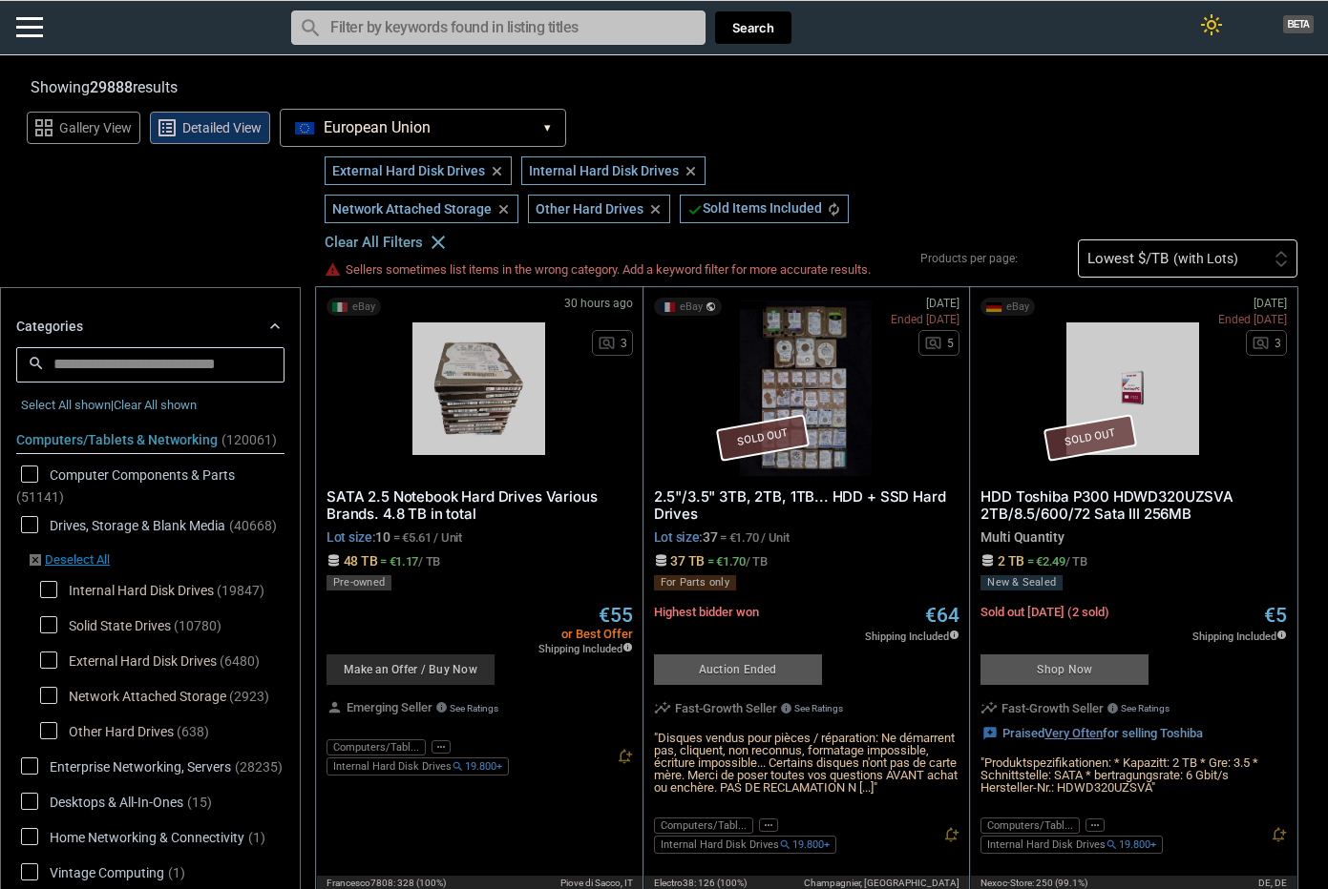
drag, startPoint x: 642, startPoint y: 599, endPoint x: 600, endPoint y: 338, distance: 264.8
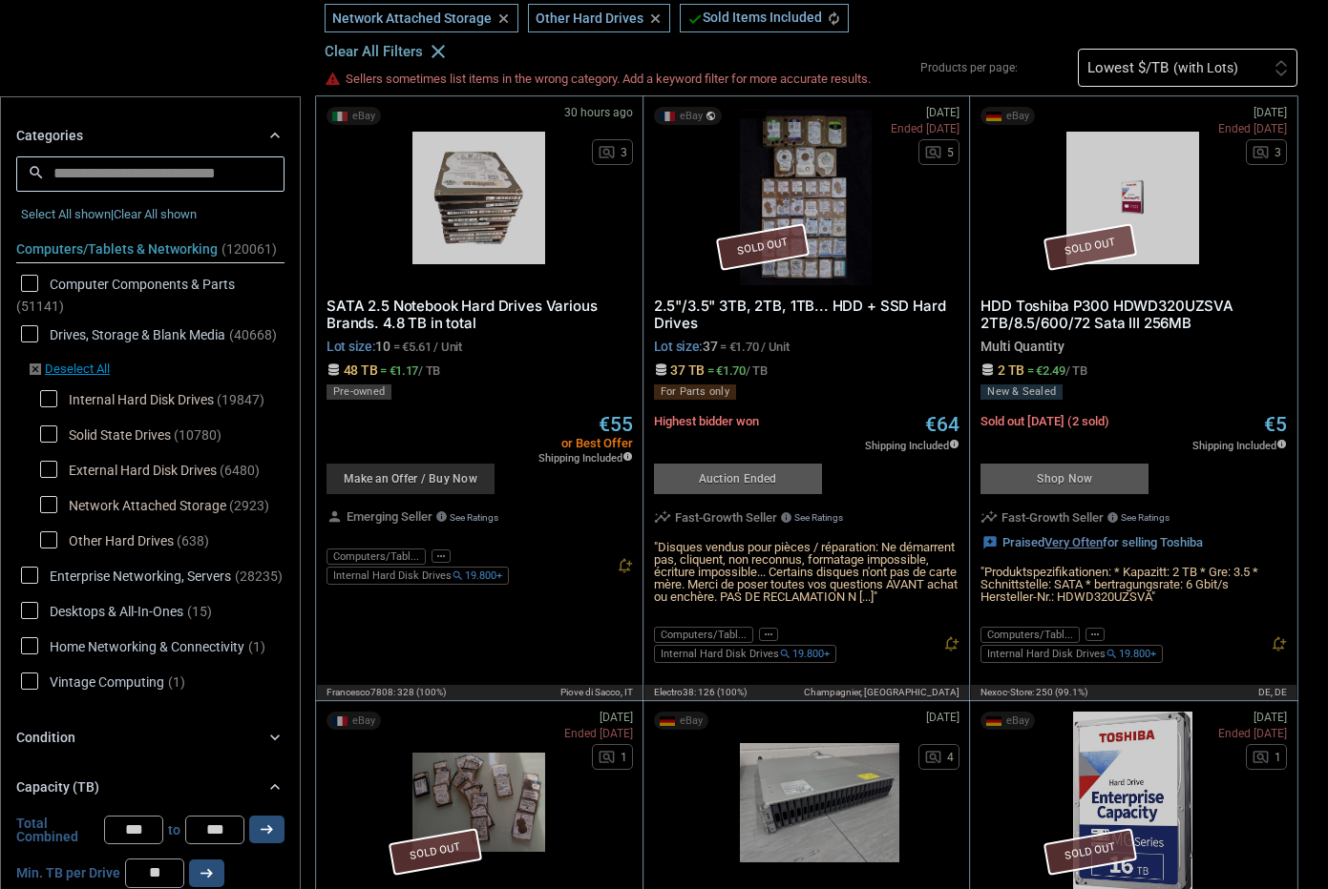
scroll to position [573, 0]
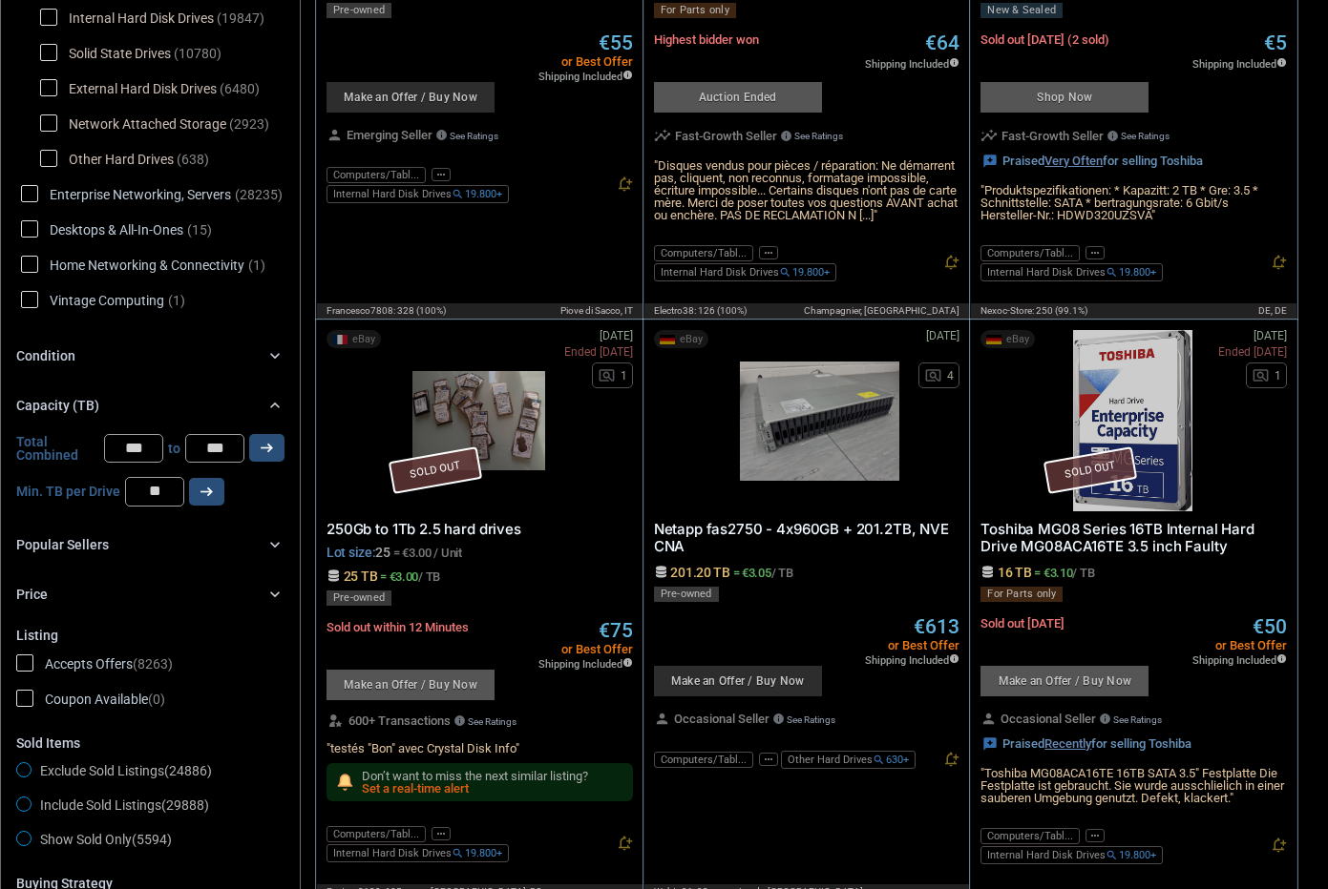
click at [45, 697] on span "Exclude Sold Listings (24886)" at bounding box center [114, 774] width 196 height 23
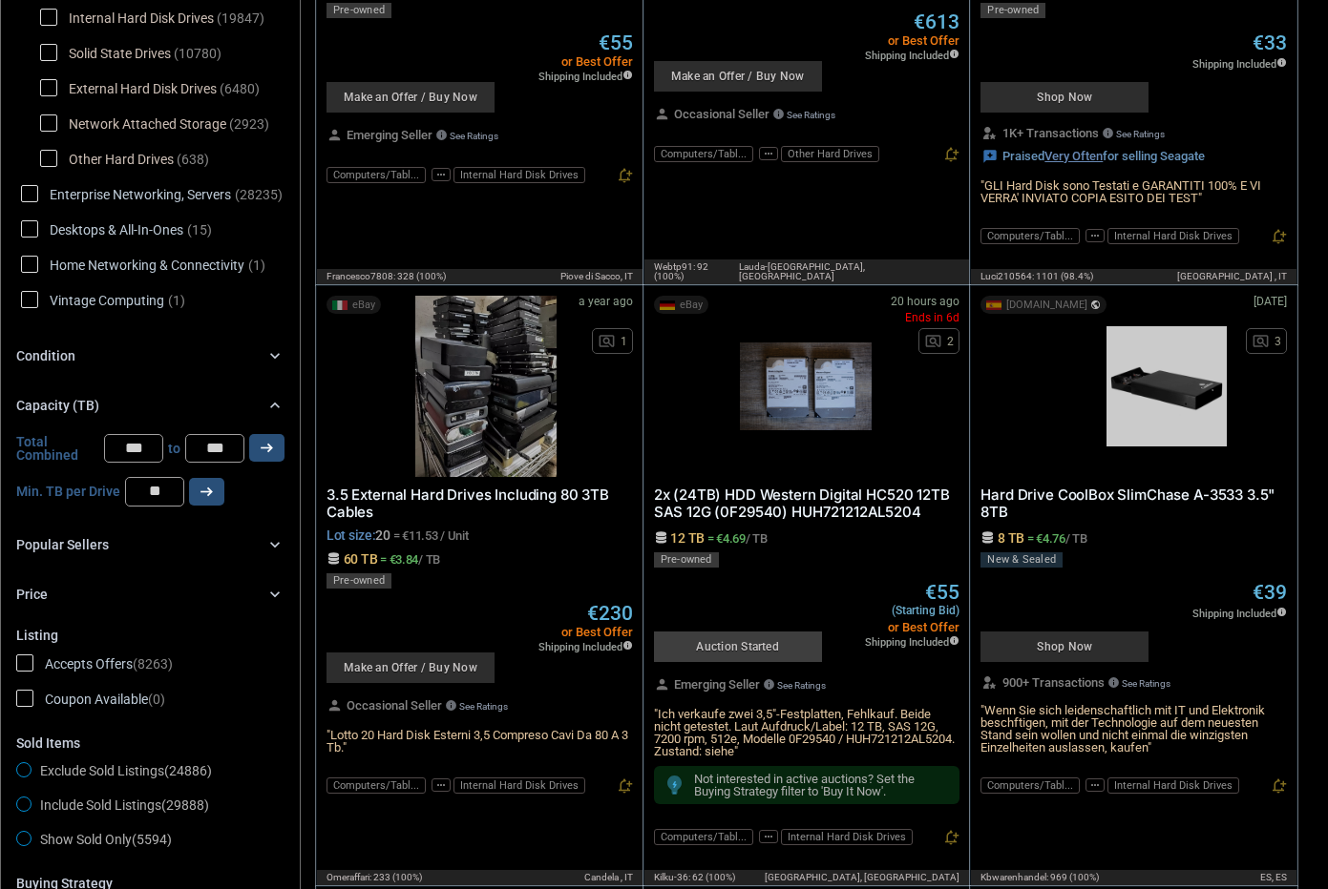
click at [35, 655] on span "Accepts Offers (8263)" at bounding box center [94, 667] width 157 height 24
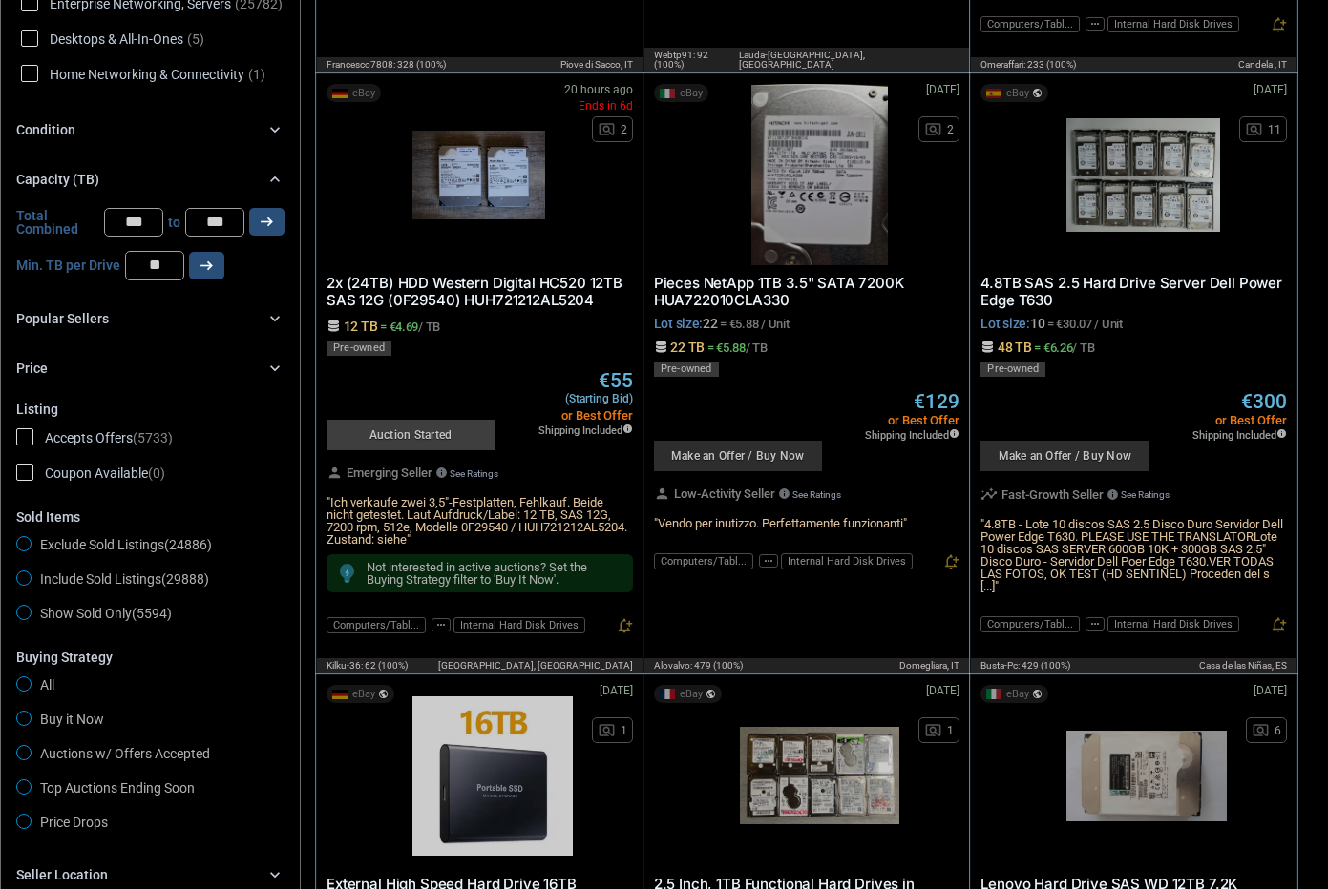
scroll to position [792, 0]
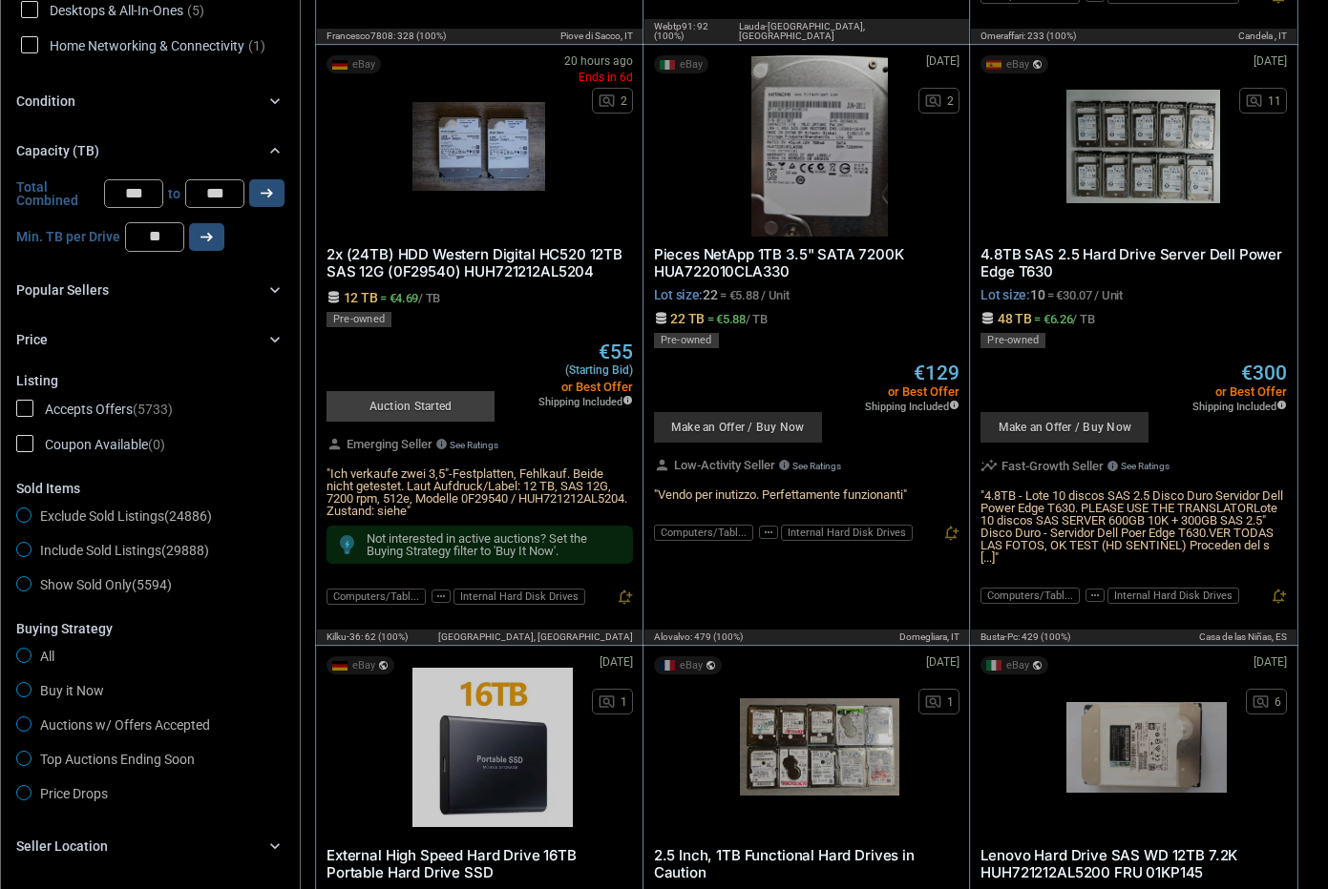
click at [110, 373] on div "Listing" at bounding box center [150, 380] width 268 height 15
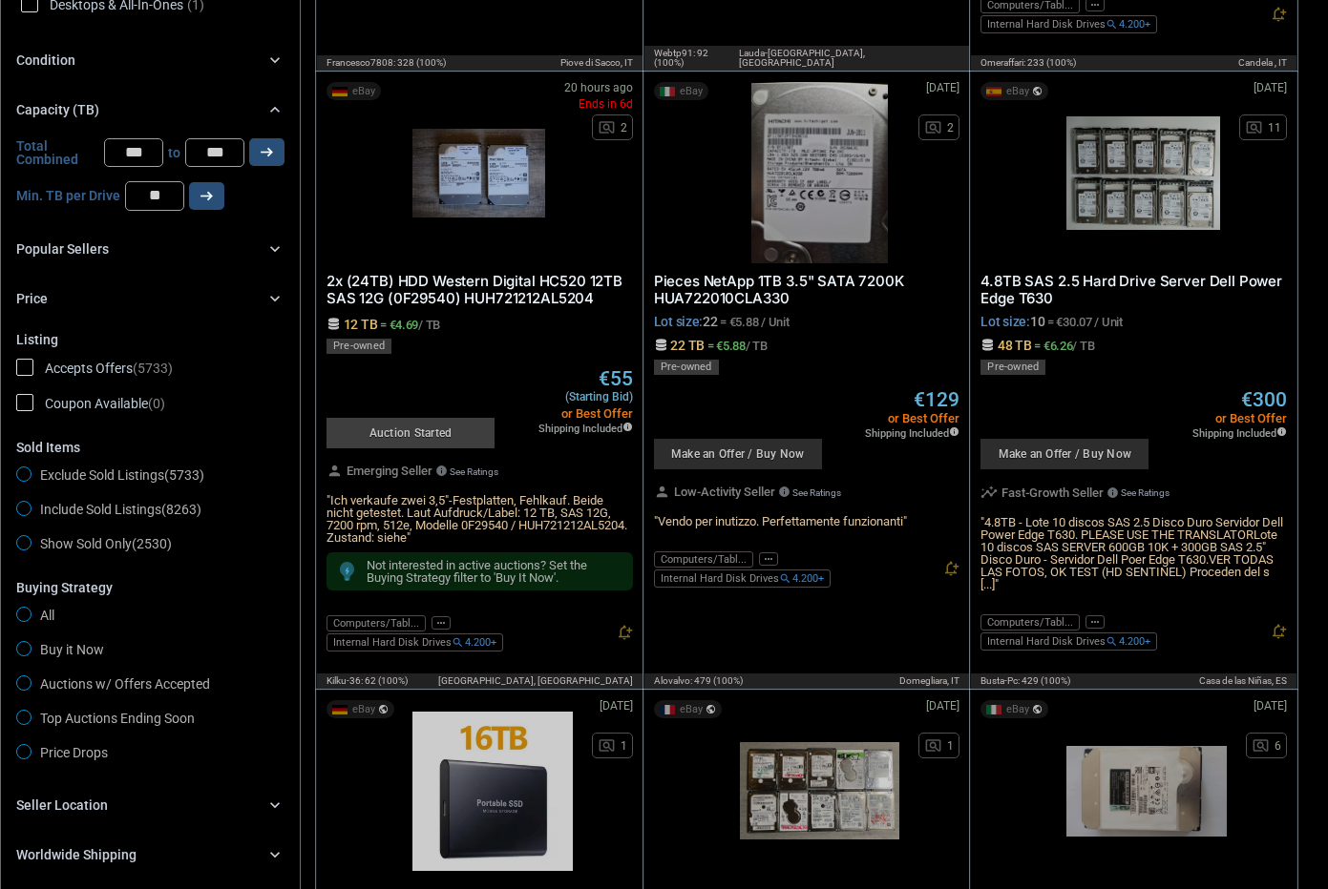
click at [127, 291] on div "Price chevron_right" at bounding box center [150, 298] width 268 height 23
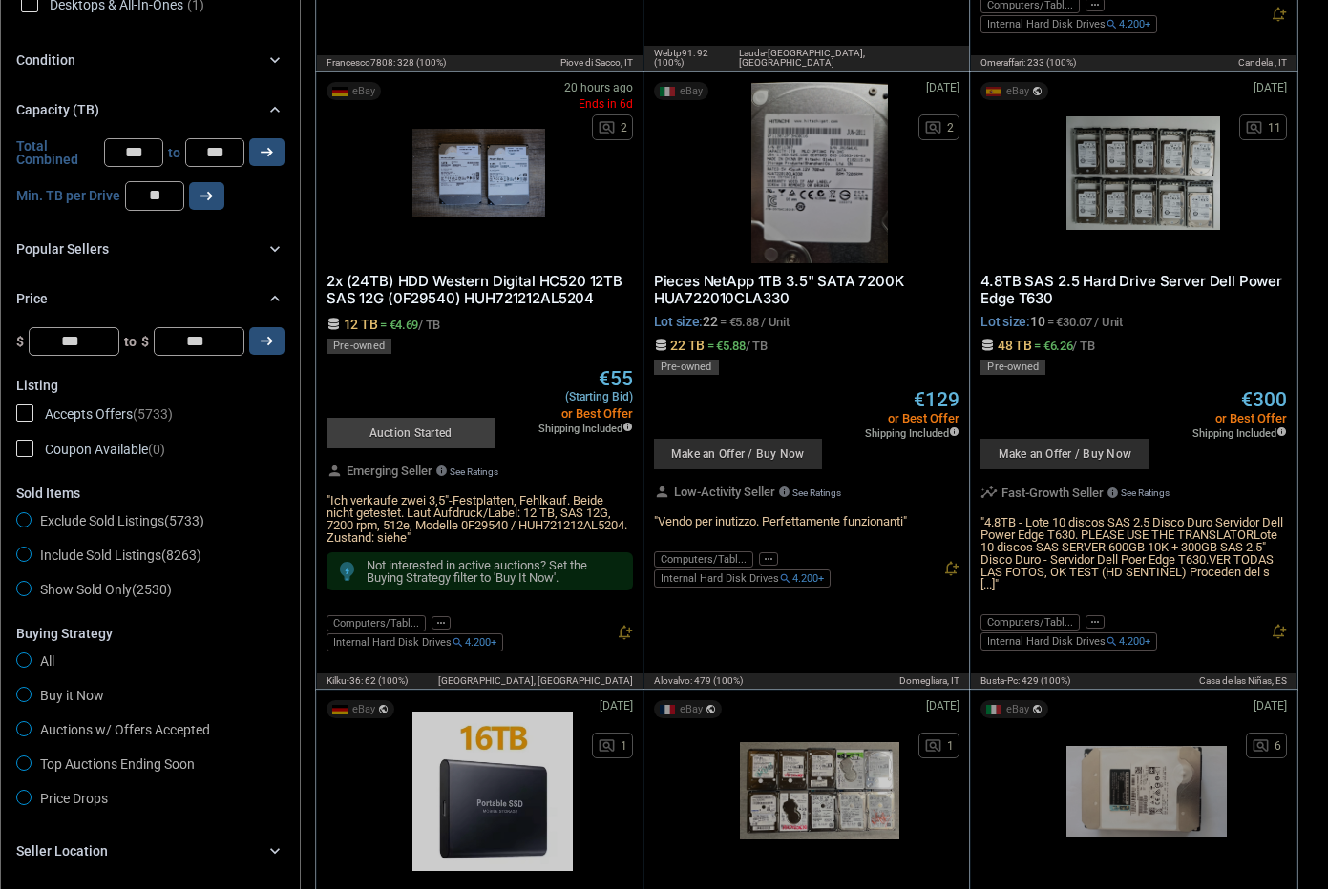
click at [127, 291] on div "Price chevron_right" at bounding box center [150, 298] width 268 height 23
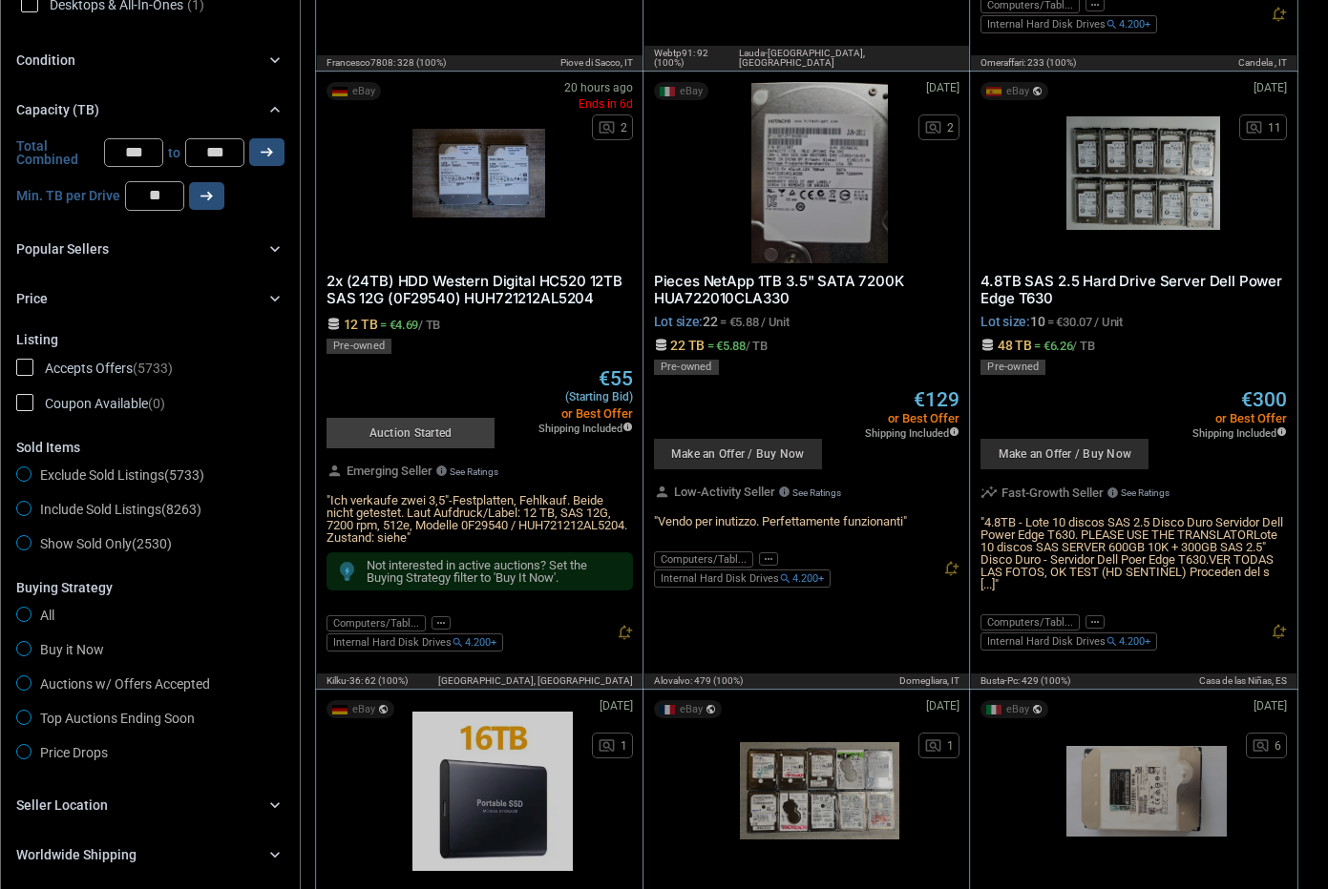
click at [144, 241] on div "Popular Sellers chevron_right" at bounding box center [150, 249] width 268 height 23
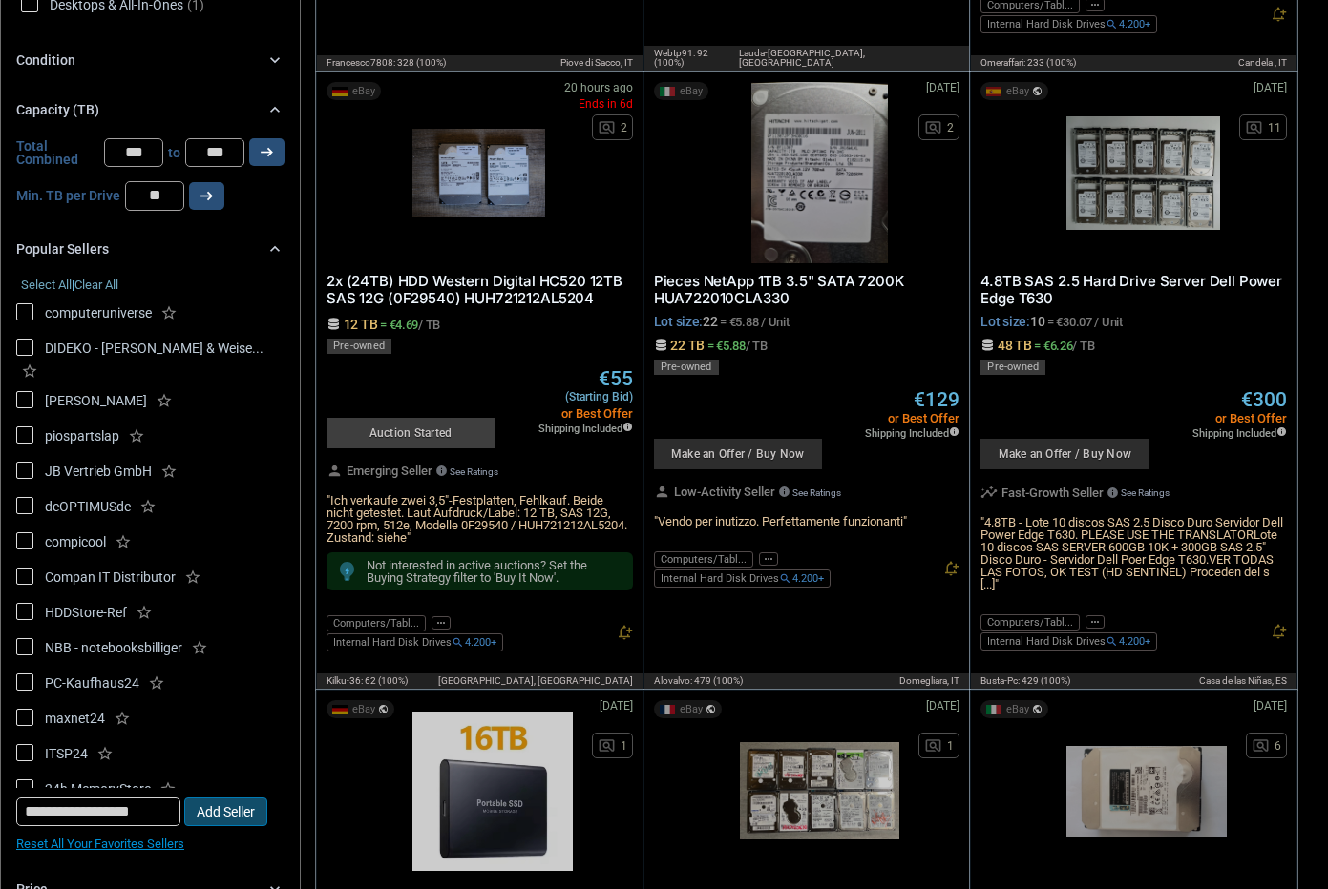
click at [144, 241] on div "Popular Sellers chevron_right" at bounding box center [150, 249] width 268 height 23
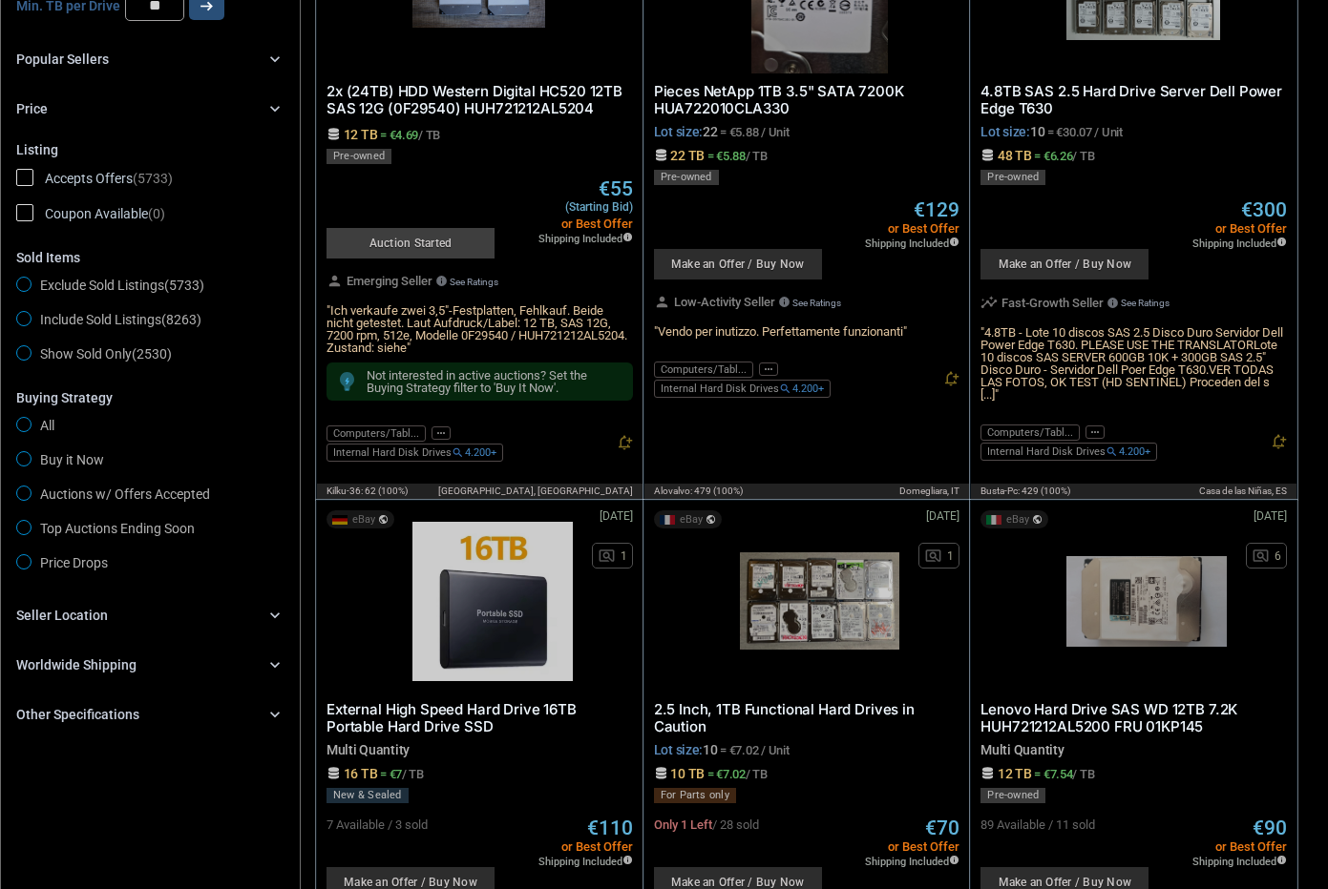
scroll to position [983, 0]
click at [139, 607] on div "Seller Location chevron_right" at bounding box center [150, 614] width 268 height 23
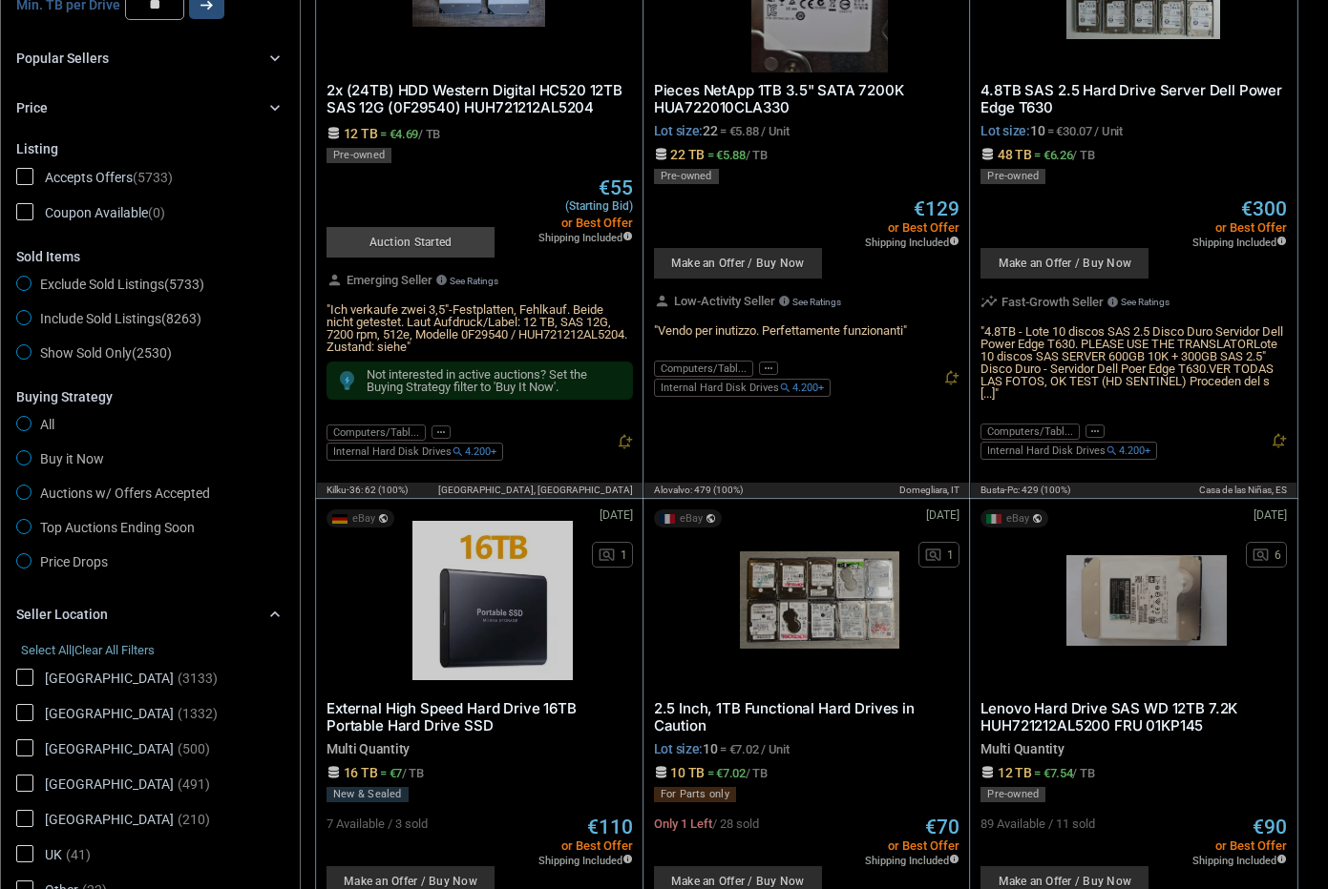
click at [139, 607] on div "Seller Location chevron_right" at bounding box center [150, 614] width 268 height 23
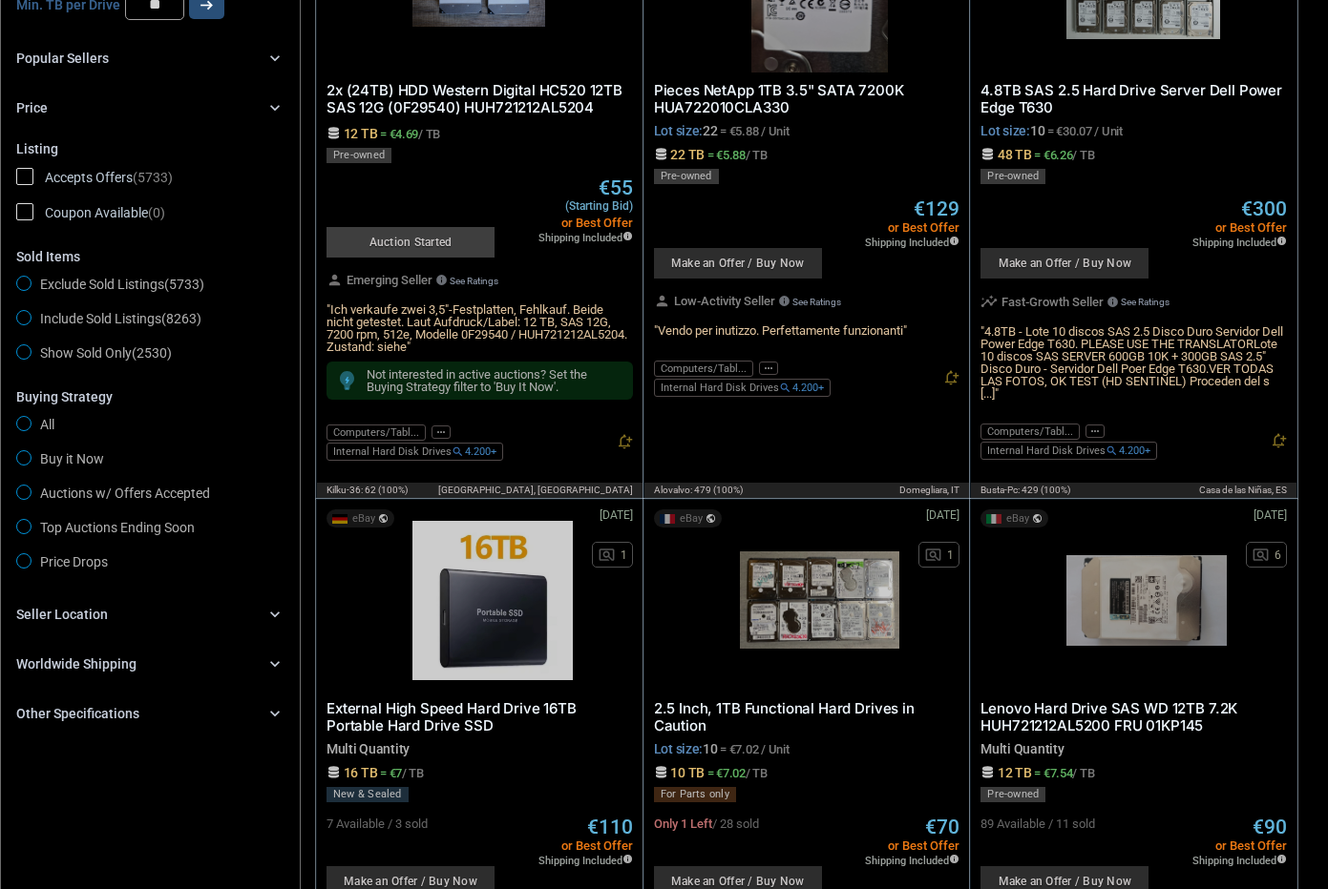
click at [111, 656] on div "Worldwide Shipping" at bounding box center [76, 664] width 120 height 19
click at [94, 697] on div "Other Specifications" at bounding box center [77, 713] width 123 height 19
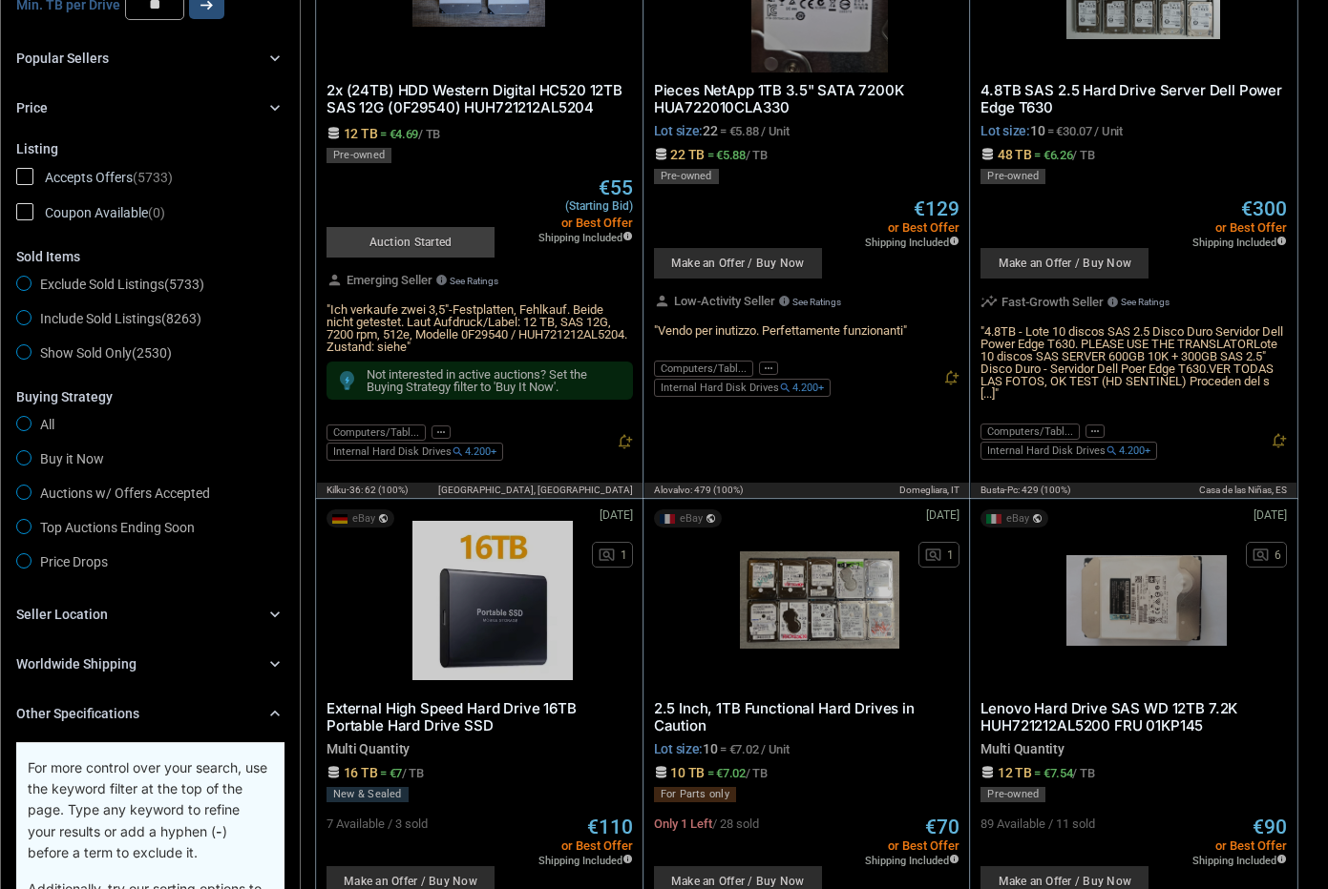
drag, startPoint x: 94, startPoint y: 703, endPoint x: 92, endPoint y: 688, distance: 15.4
click at [94, 697] on div "Other Specifications" at bounding box center [77, 713] width 123 height 19
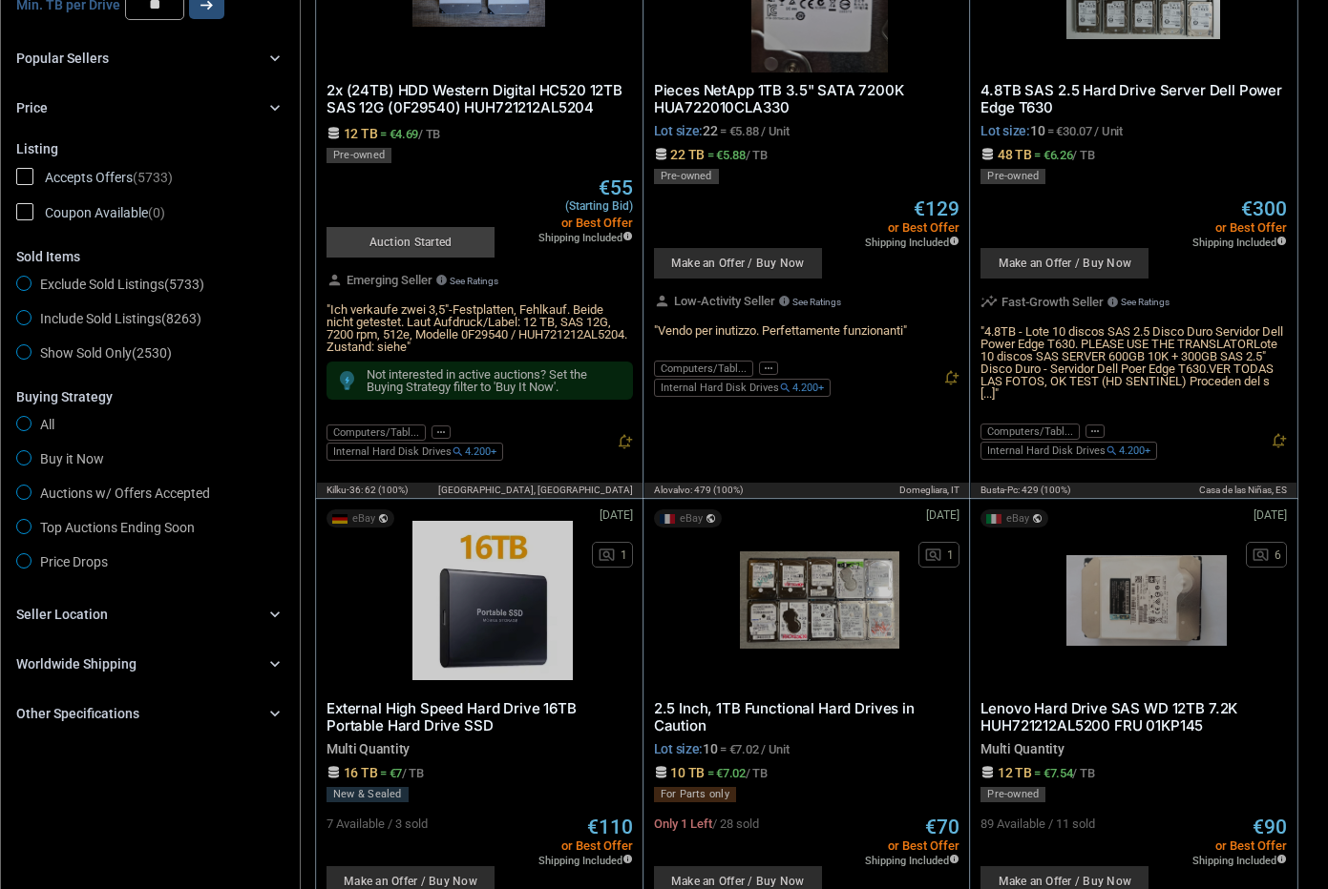
click at [67, 655] on div "Worldwide Shipping" at bounding box center [76, 664] width 120 height 19
click at [34, 680] on div "Worldwide Shipping chevron_right Ships to Other Countries (3976)" at bounding box center [150, 685] width 268 height 64
click at [31, 693] on span "Ships to Other Countries (3976)" at bounding box center [122, 705] width 213 height 24
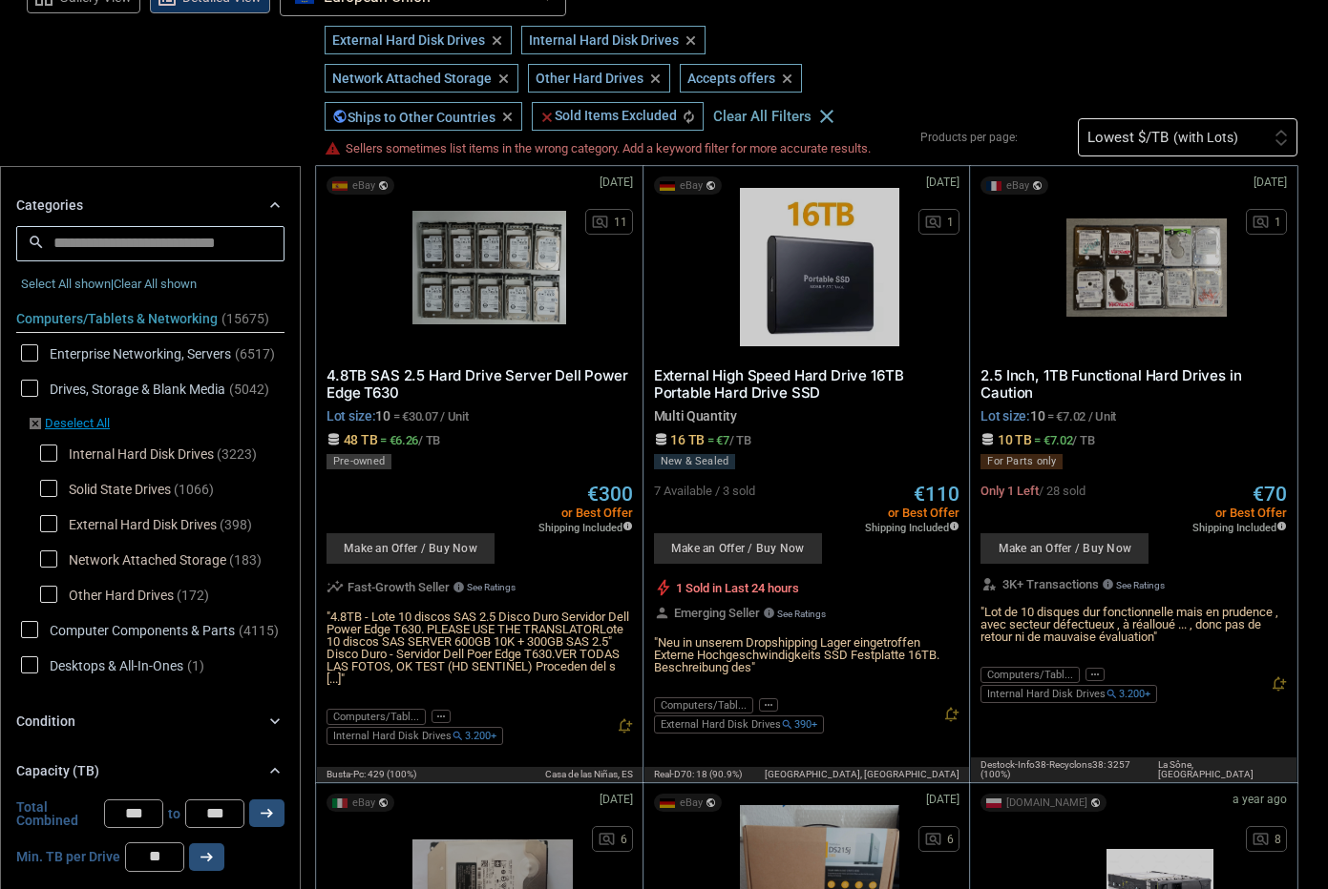
scroll to position [124, 0]
